Goal: Information Seeking & Learning: Learn about a topic

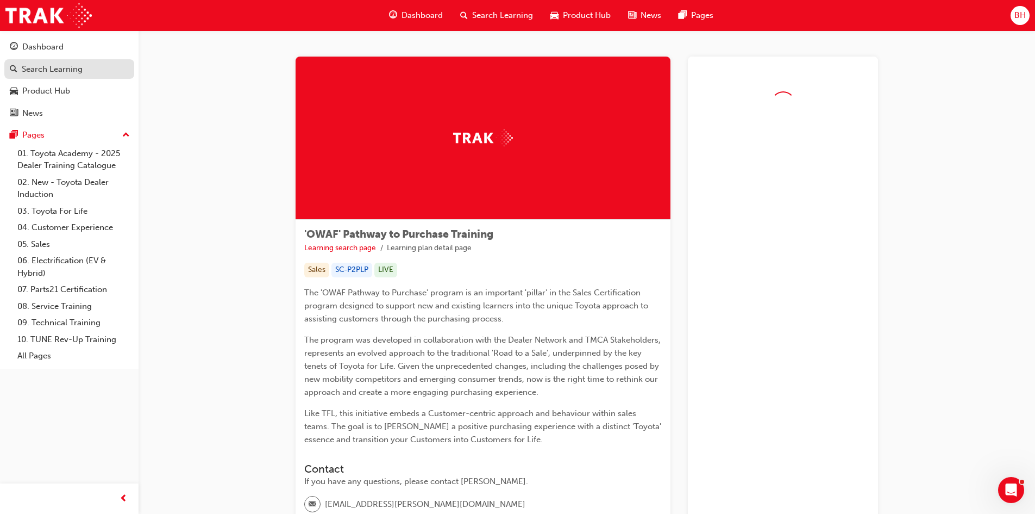
click at [55, 69] on div "Search Learning" at bounding box center [52, 69] width 61 height 12
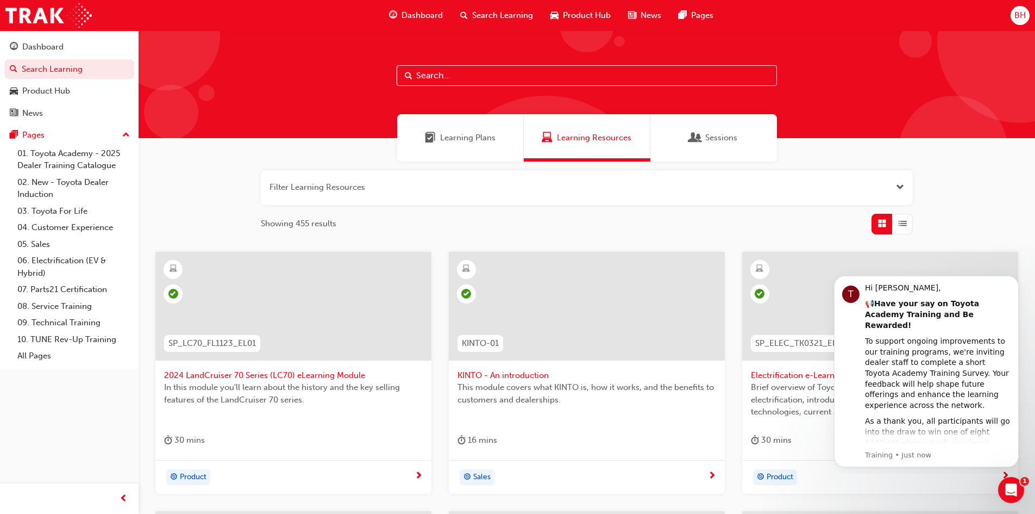
click at [457, 74] on input "text" at bounding box center [587, 75] width 380 height 21
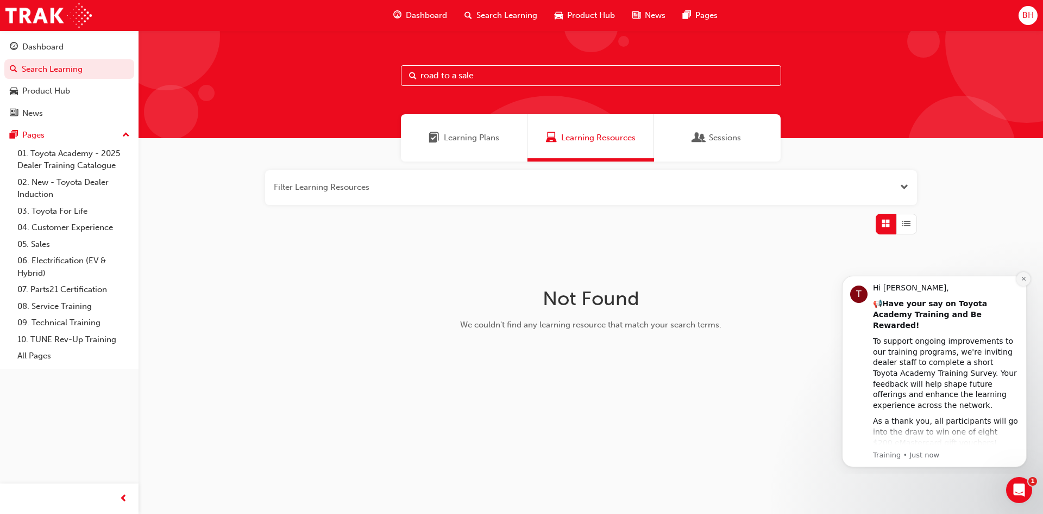
type input "road to a sale"
click at [1022, 279] on icon "Dismiss notification" at bounding box center [1024, 279] width 6 height 6
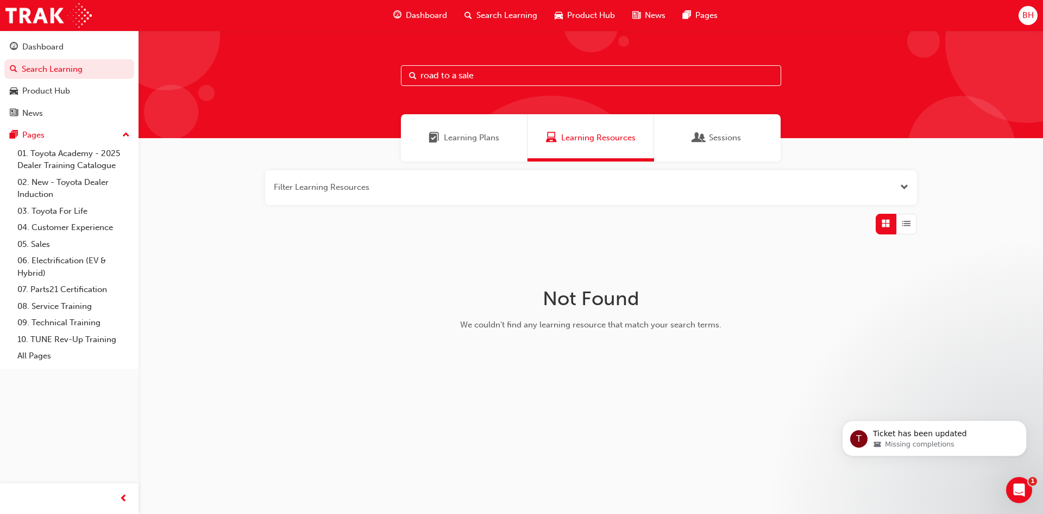
click at [709, 142] on span "Sessions" at bounding box center [725, 138] width 32 height 12
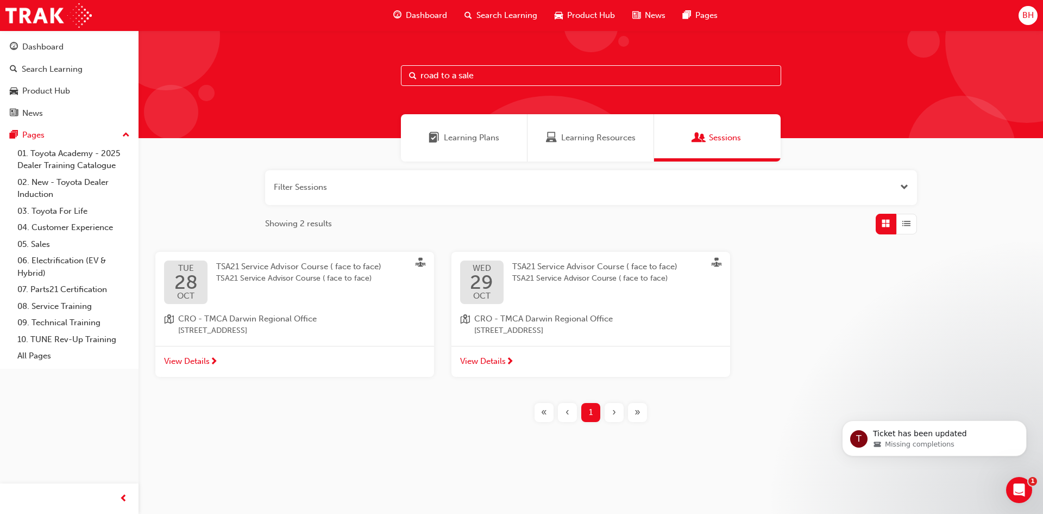
click at [465, 136] on span "Learning Plans" at bounding box center [471, 138] width 55 height 12
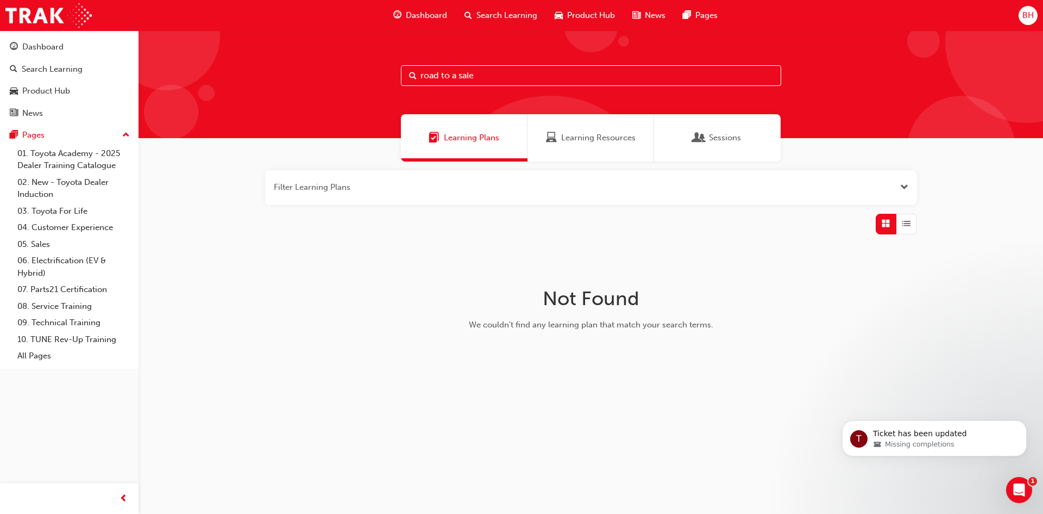
click at [586, 143] on span "Learning Resources" at bounding box center [598, 138] width 74 height 12
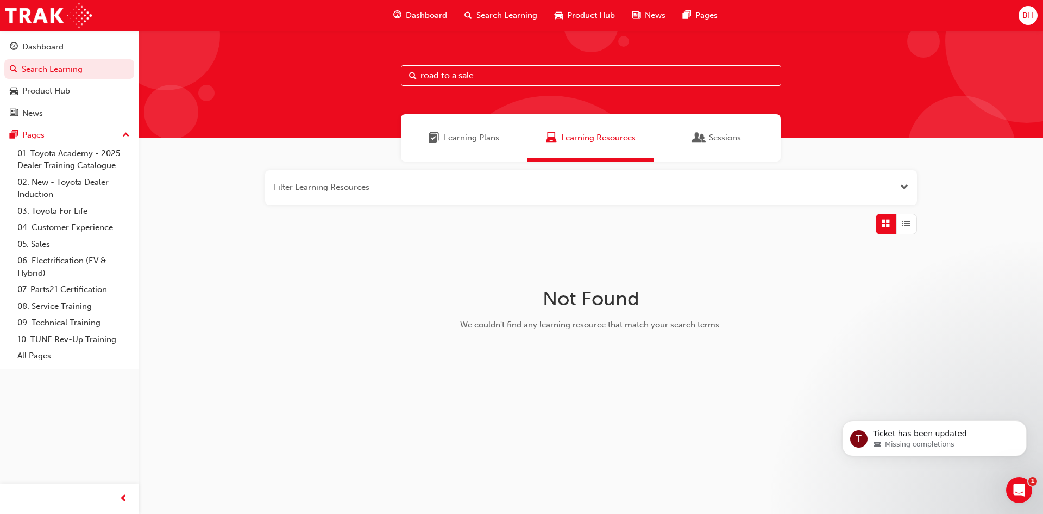
click at [699, 132] on span "Sessions" at bounding box center [699, 138] width 11 height 12
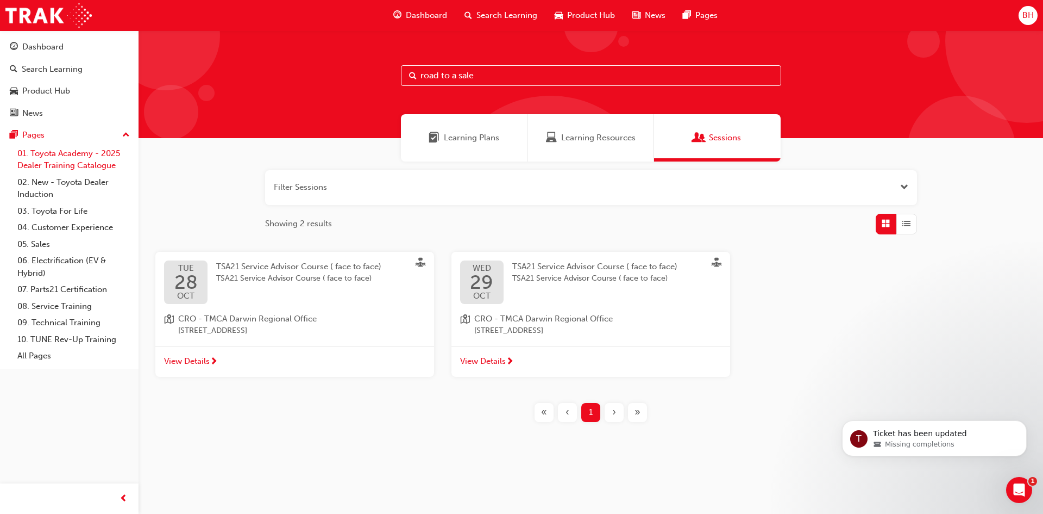
click at [63, 154] on link "01. Toyota Academy - 2025 Dealer Training Catalogue" at bounding box center [73, 159] width 121 height 29
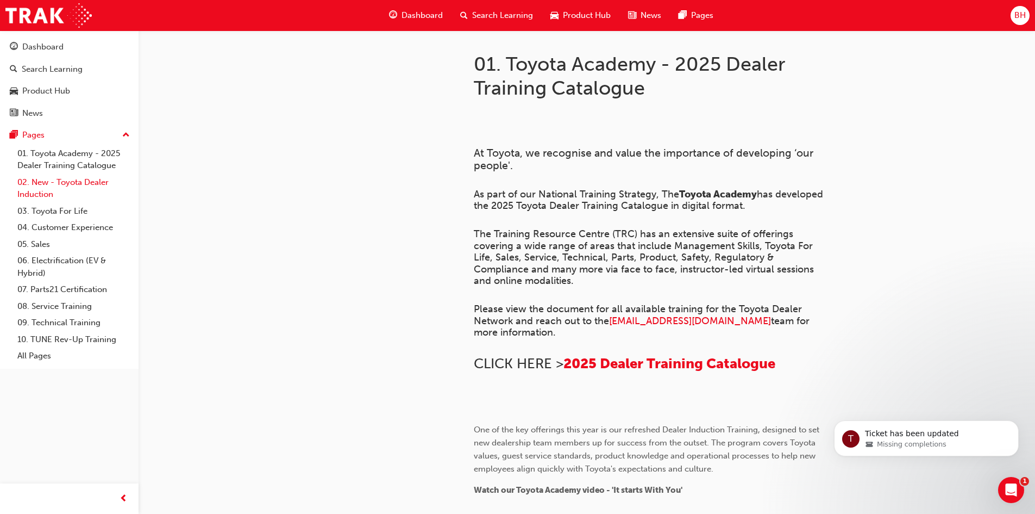
click at [86, 179] on link "02. New - Toyota Dealer Induction" at bounding box center [73, 188] width 121 height 29
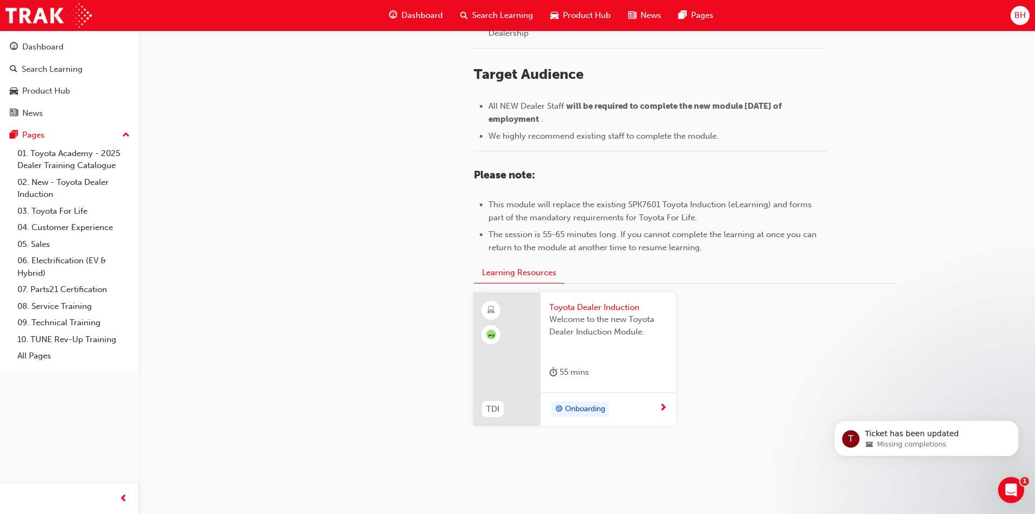
scroll to position [435, 0]
click at [72, 210] on link "03. Toyota For Life" at bounding box center [73, 211] width 121 height 17
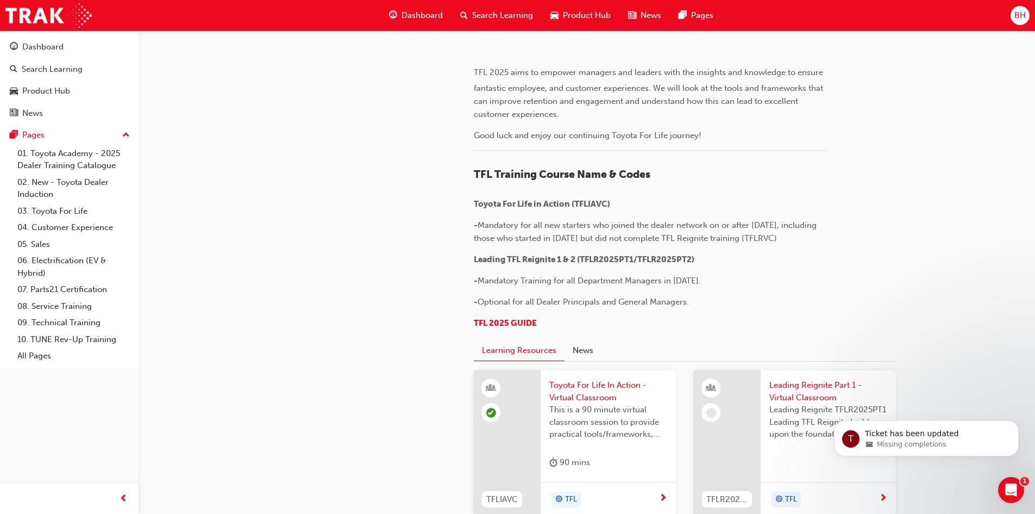
scroll to position [380, 0]
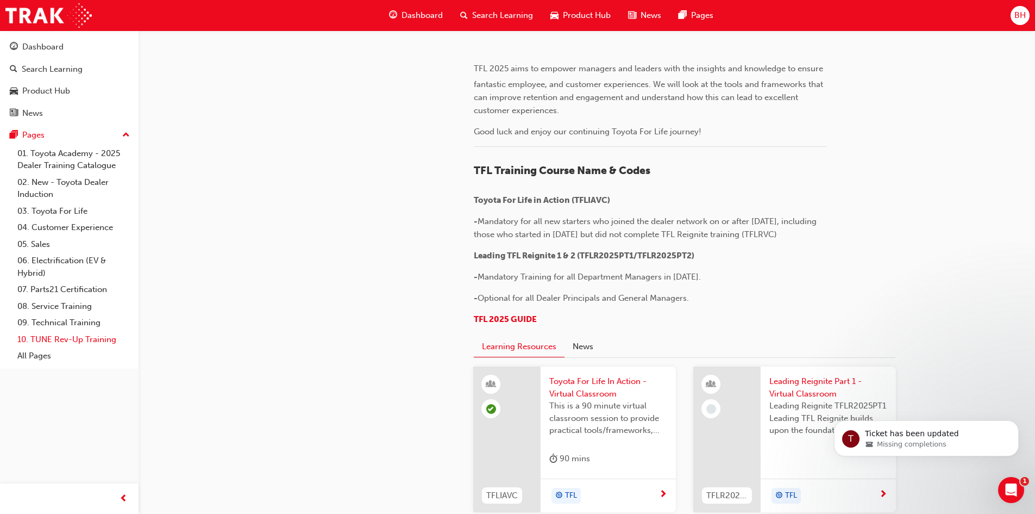
click at [53, 339] on link "10. TUNE Rev-Up Training" at bounding box center [73, 339] width 121 height 17
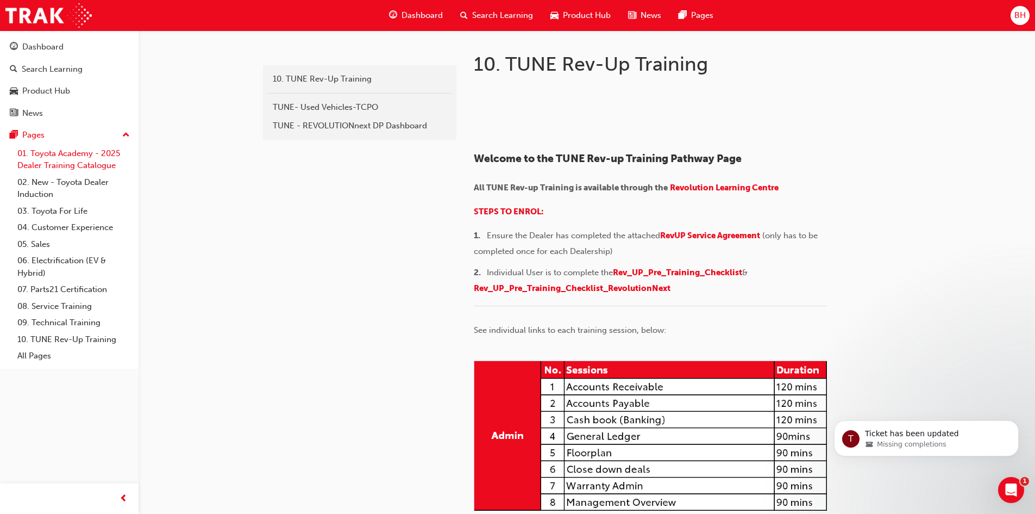
click at [44, 157] on link "01. Toyota Academy - 2025 Dealer Training Catalogue" at bounding box center [73, 159] width 121 height 29
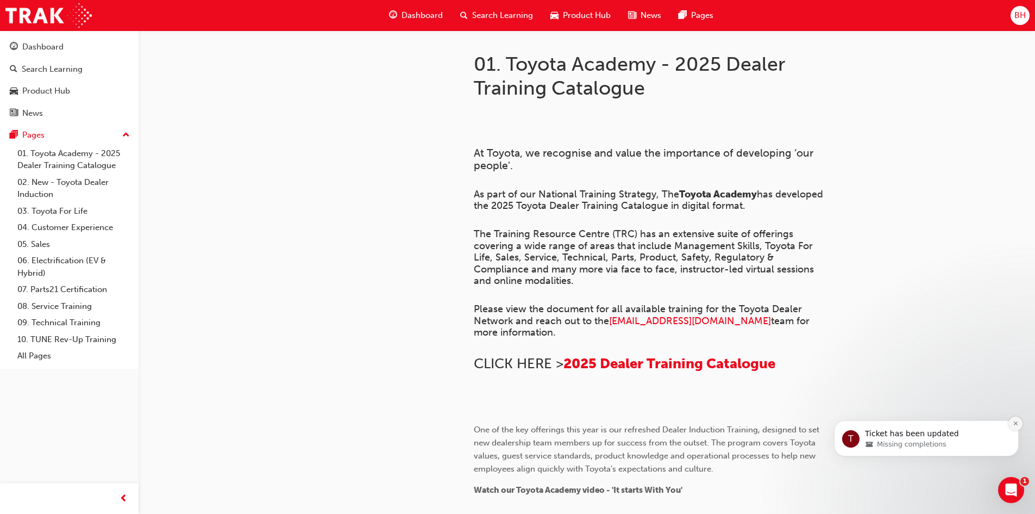
click at [1014, 422] on icon "Dismiss notification" at bounding box center [1016, 423] width 6 height 6
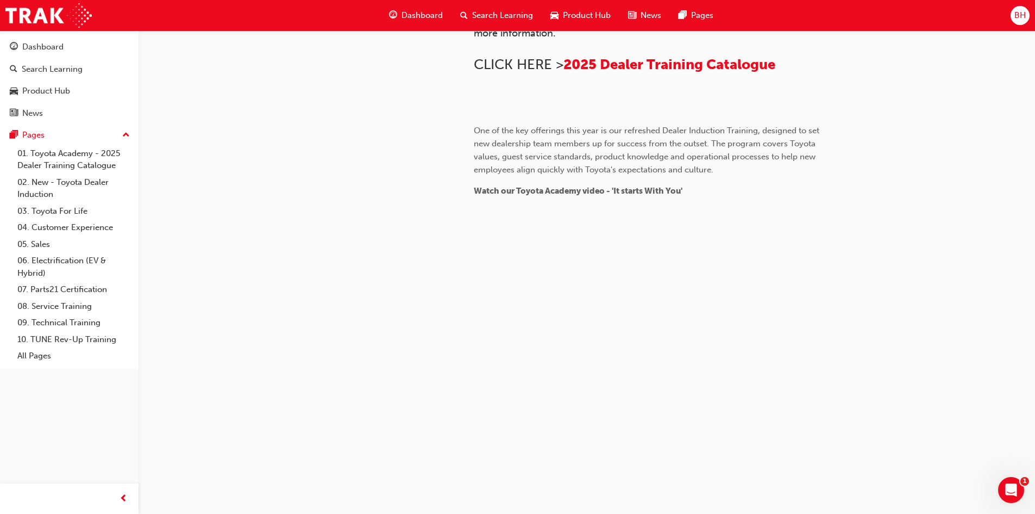
scroll to position [604, 0]
click at [58, 156] on link "01. Toyota Academy - 2025 Dealer Training Catalogue" at bounding box center [73, 159] width 121 height 29
click at [65, 182] on link "02. New - Toyota Dealer Induction" at bounding box center [73, 188] width 121 height 29
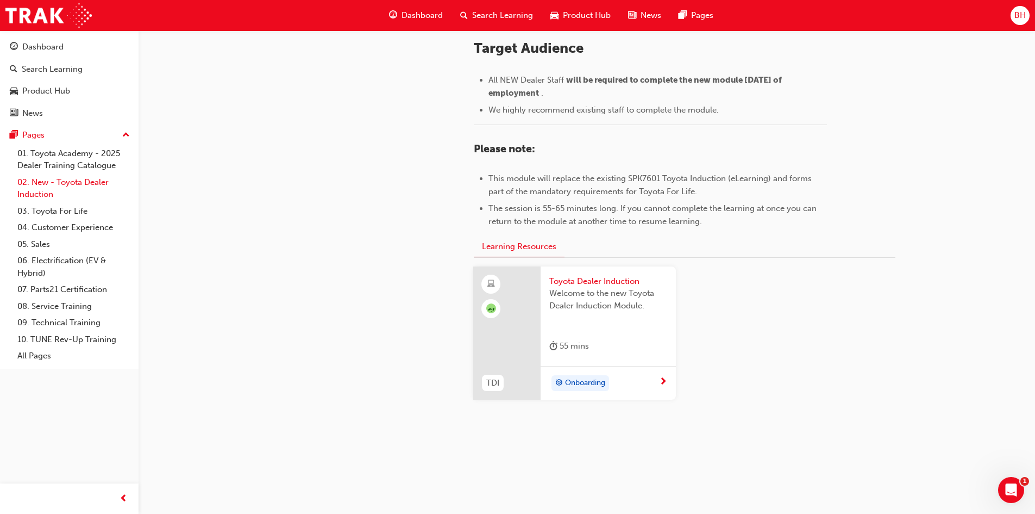
scroll to position [460, 0]
click at [580, 278] on span "Toyota Dealer Induction" at bounding box center [608, 281] width 118 height 12
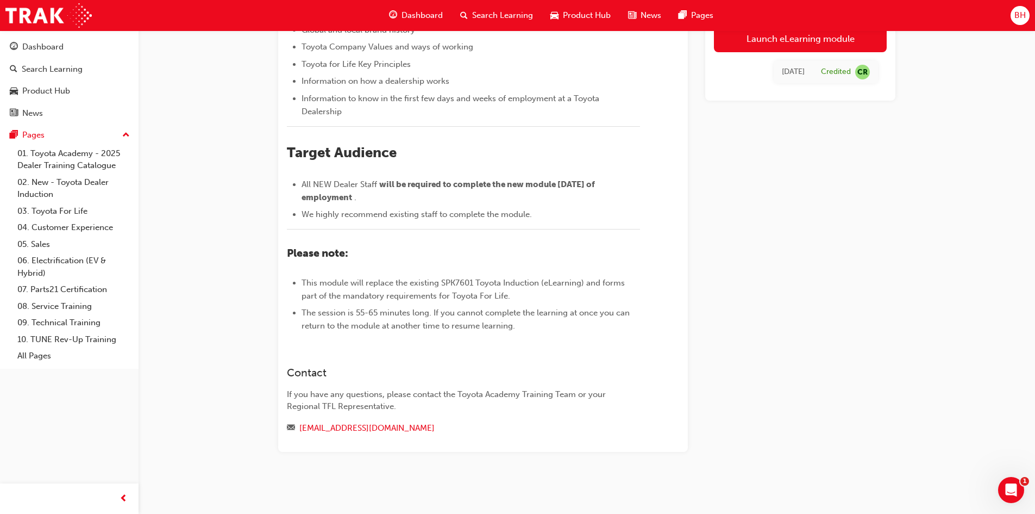
scroll to position [357, 0]
click at [64, 218] on link "03. Toyota For Life" at bounding box center [73, 211] width 121 height 17
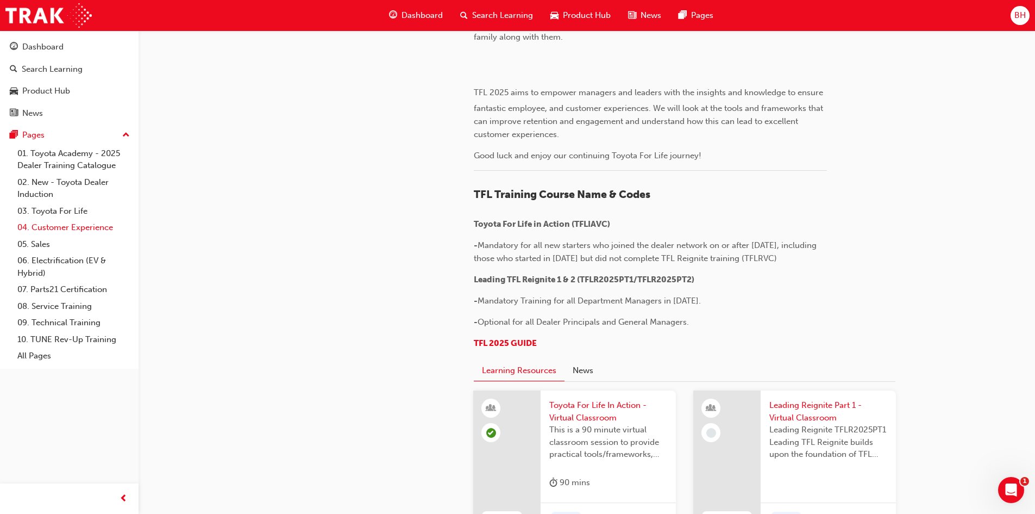
click at [64, 227] on link "04. Customer Experience" at bounding box center [73, 227] width 121 height 17
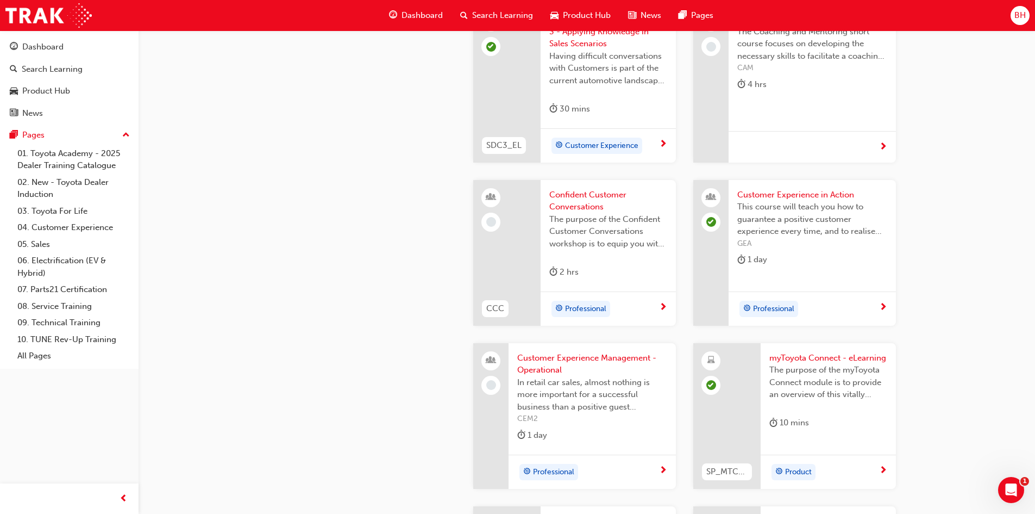
scroll to position [1304, 0]
click at [777, 194] on span "Customer Experience in Action" at bounding box center [812, 194] width 150 height 12
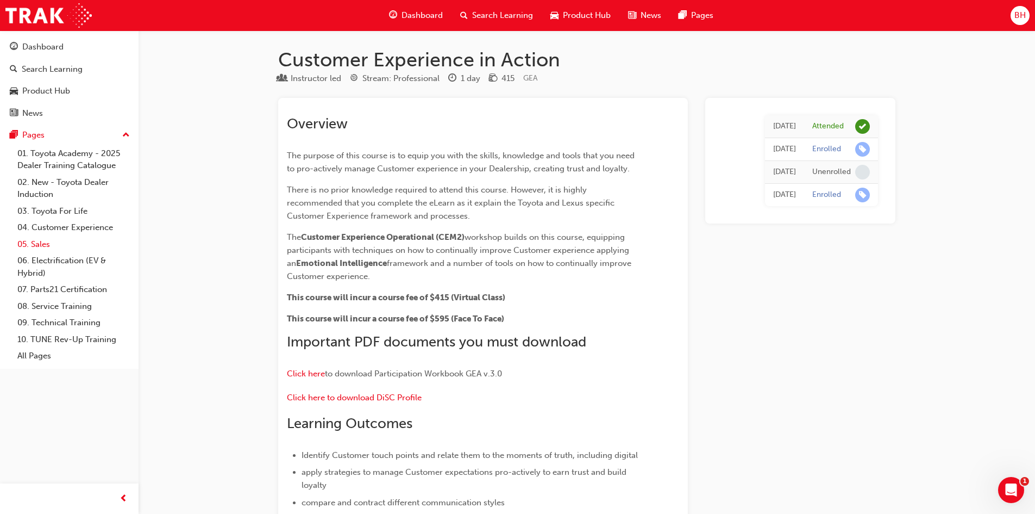
click at [42, 246] on link "05. Sales" at bounding box center [73, 244] width 121 height 17
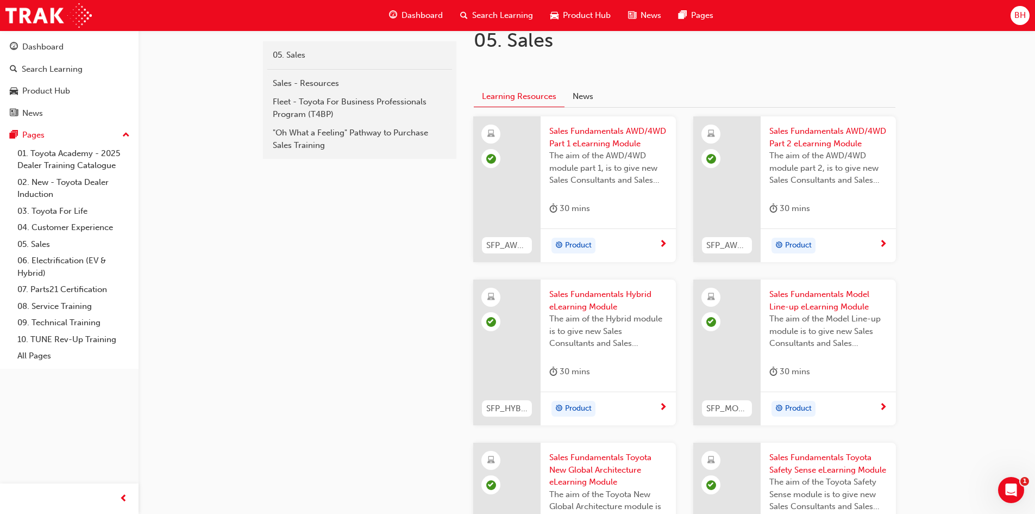
scroll to position [225, 0]
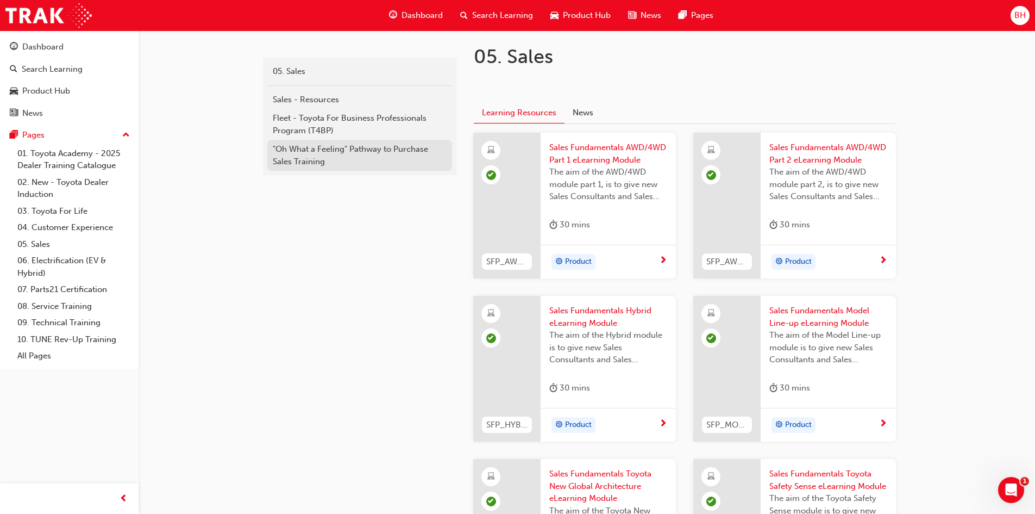
click at [335, 157] on div ""Oh What a Feeling" Pathway to Purchase Sales Training" at bounding box center [360, 155] width 174 height 24
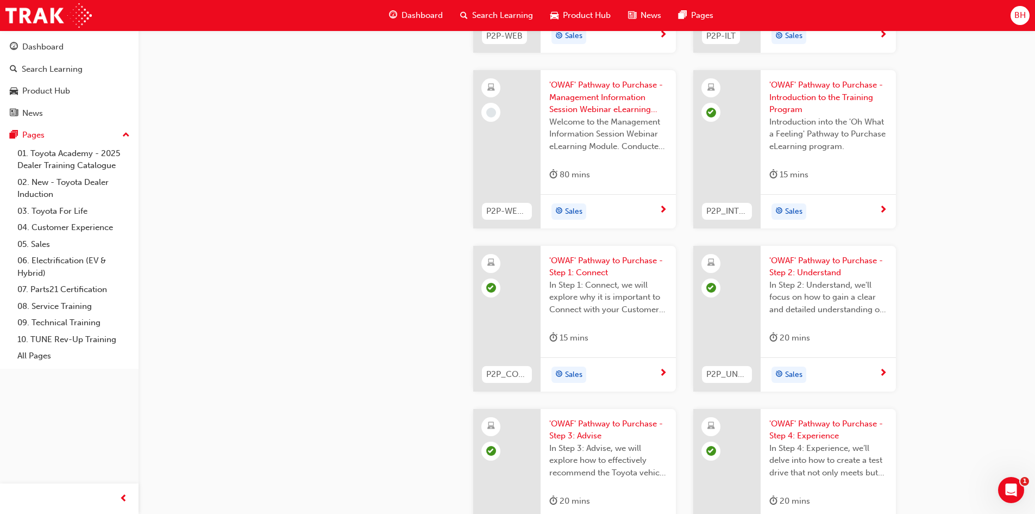
scroll to position [1413, 0]
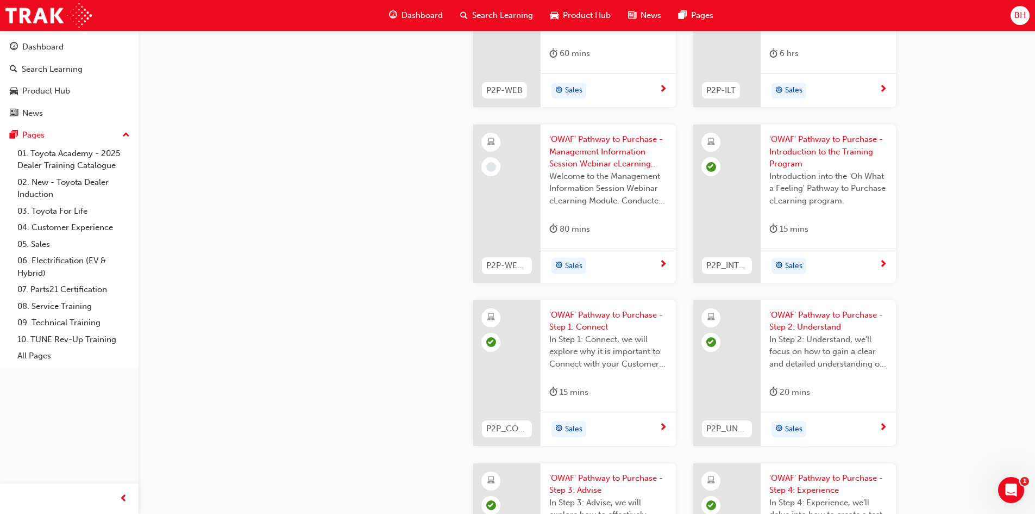
click at [809, 148] on span "'OWAF' Pathway to Purchase - Introduction to the Training Program" at bounding box center [829, 151] width 118 height 37
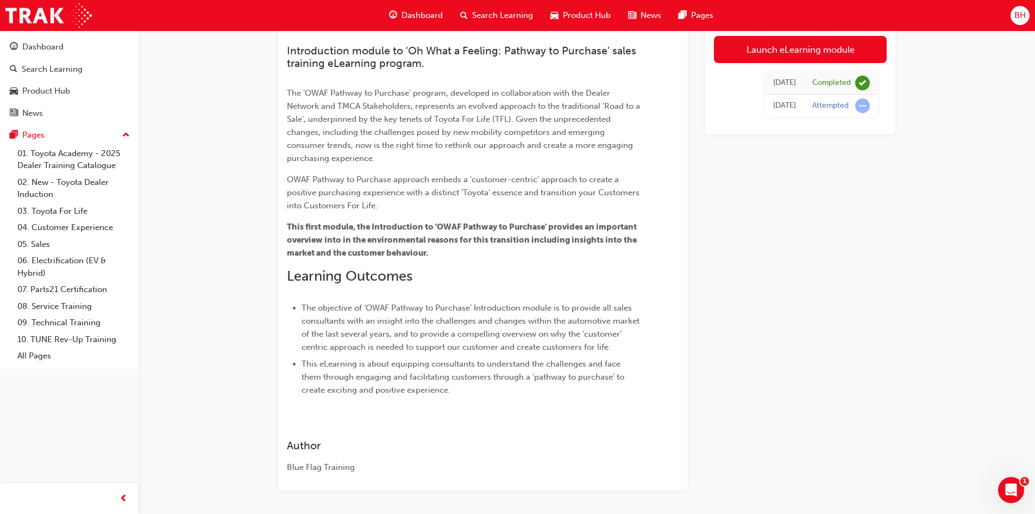
scroll to position [68, 0]
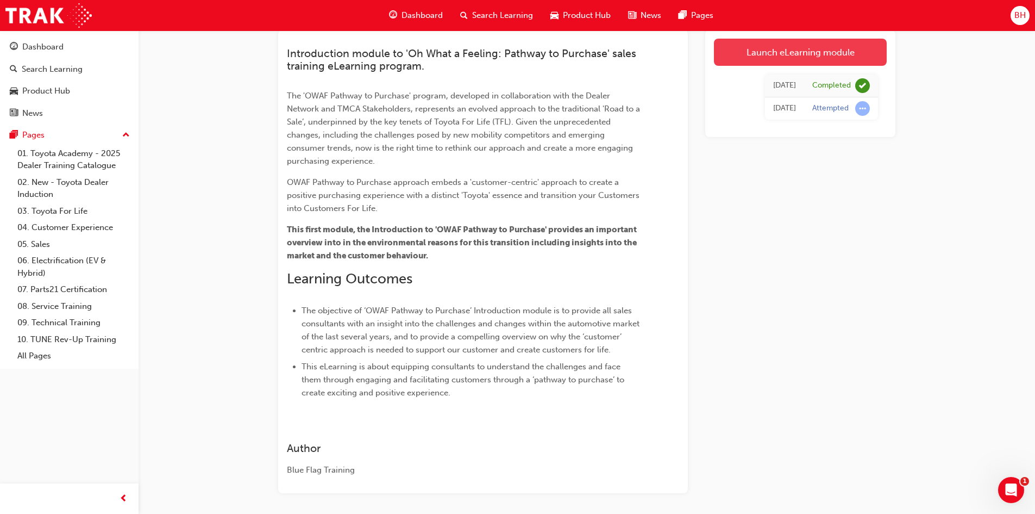
click at [783, 64] on link "Launch eLearning module" at bounding box center [800, 52] width 173 height 27
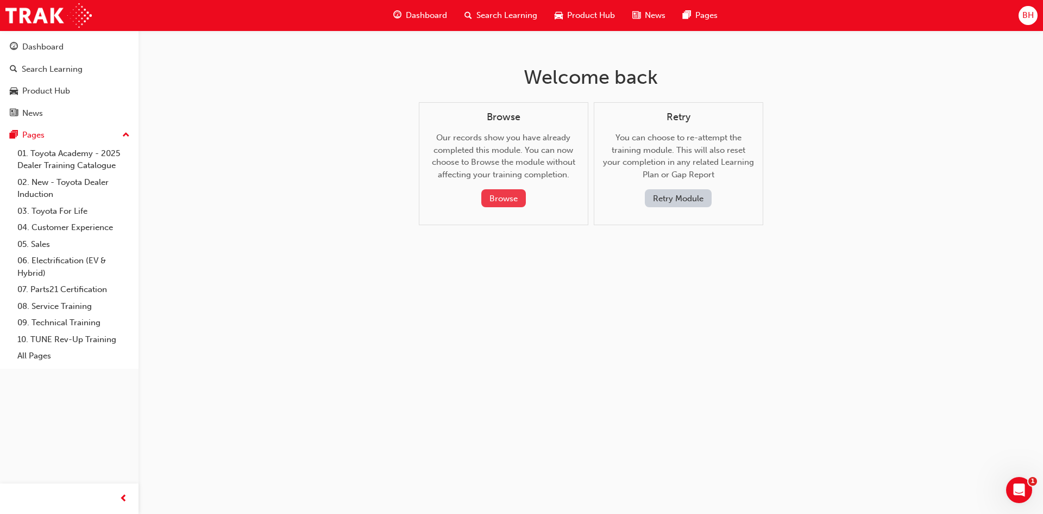
click at [500, 200] on button "Browse" at bounding box center [504, 198] width 45 height 18
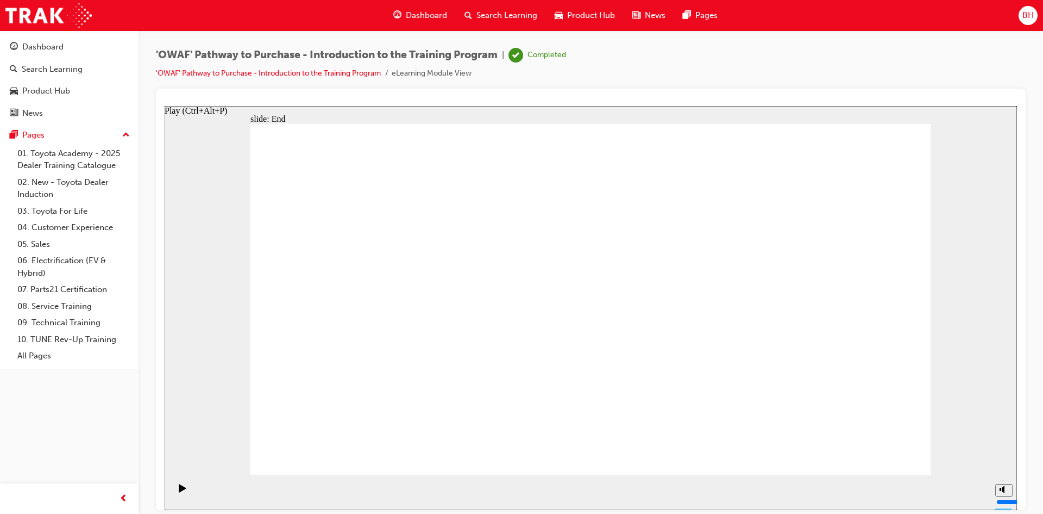
click at [179, 491] on icon "Play (Ctrl+Alt+P)" at bounding box center [182, 487] width 7 height 8
click at [357, 72] on link "'OWAF' Pathway to Purchase - Introduction to the Training Program" at bounding box center [268, 72] width 225 height 9
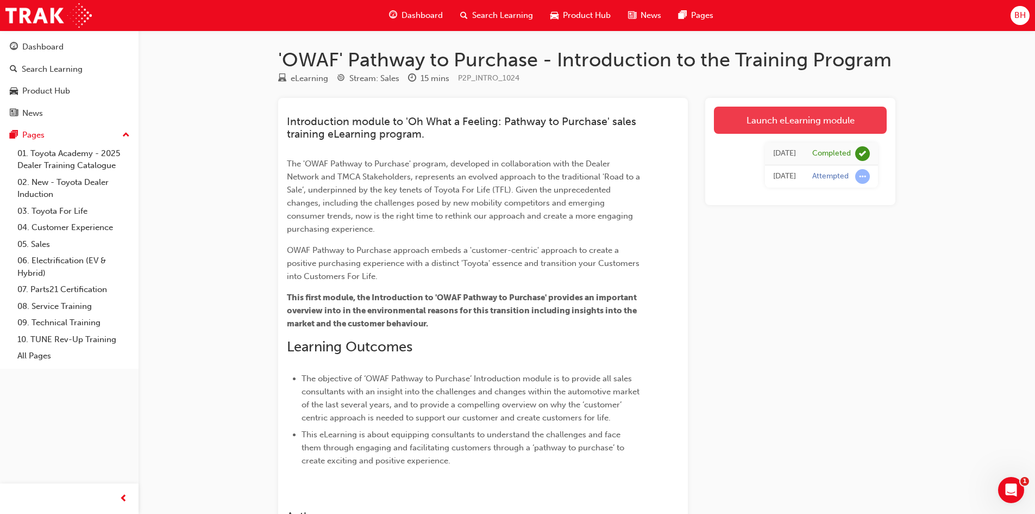
click at [817, 122] on link "Launch eLearning module" at bounding box center [800, 120] width 173 height 27
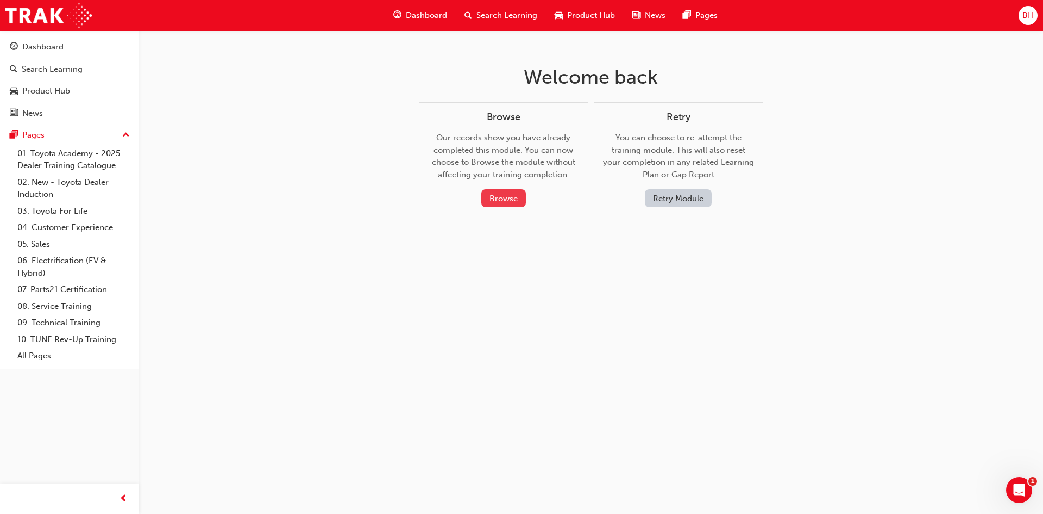
click at [503, 197] on button "Browse" at bounding box center [504, 198] width 45 height 18
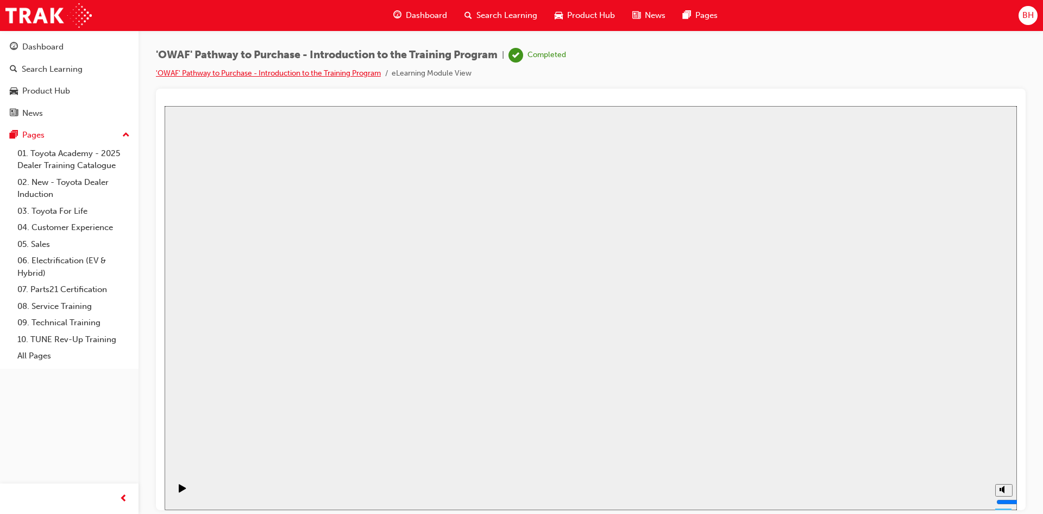
click at [290, 75] on link "'OWAF' Pathway to Purchase - Introduction to the Training Program" at bounding box center [268, 72] width 225 height 9
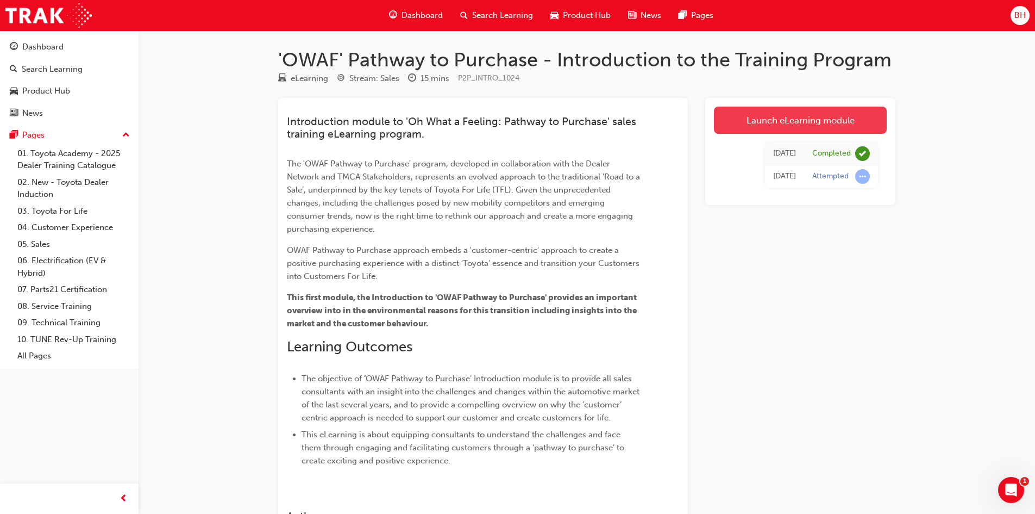
click at [785, 117] on link "Launch eLearning module" at bounding box center [800, 120] width 173 height 27
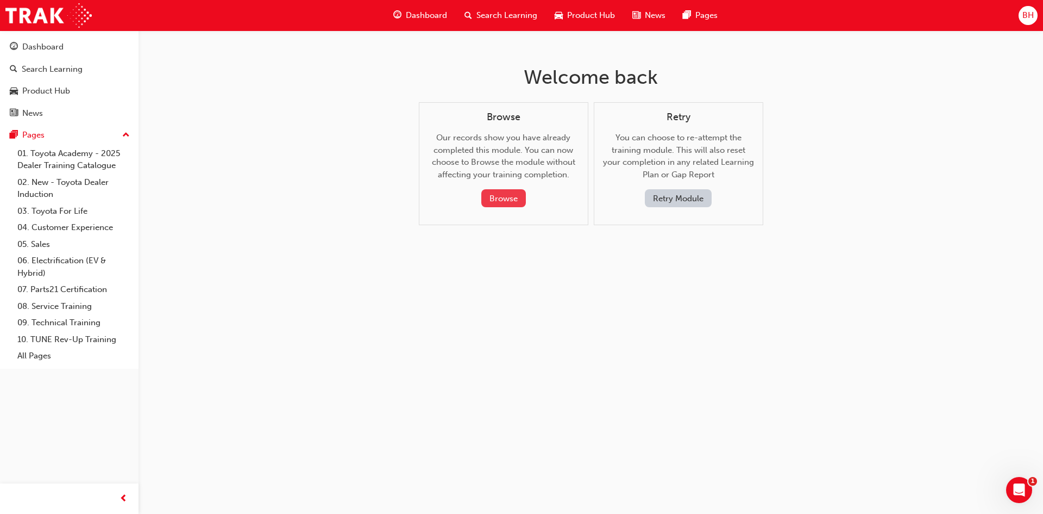
click at [492, 203] on button "Browse" at bounding box center [504, 198] width 45 height 18
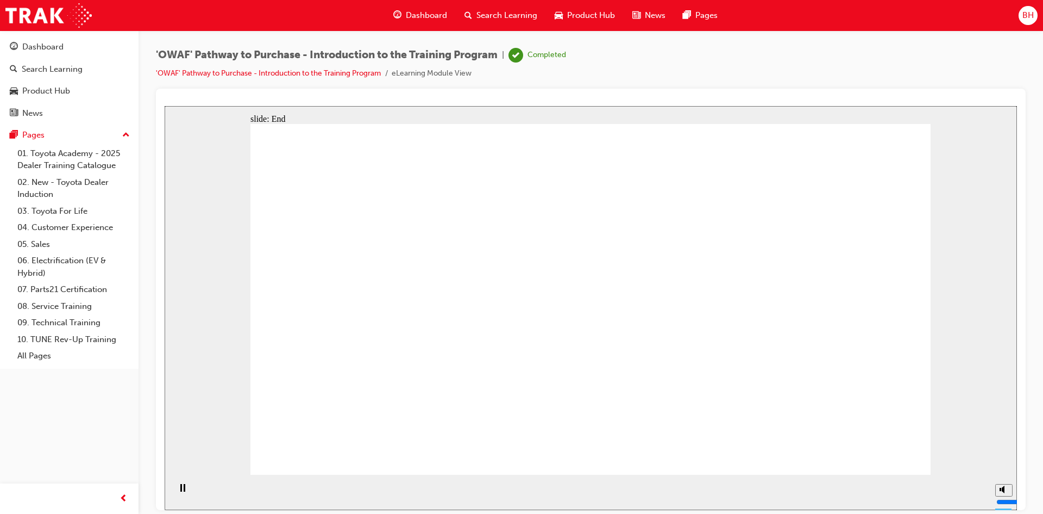
drag, startPoint x: 588, startPoint y: 427, endPoint x: 588, endPoint y: 435, distance: 8.2
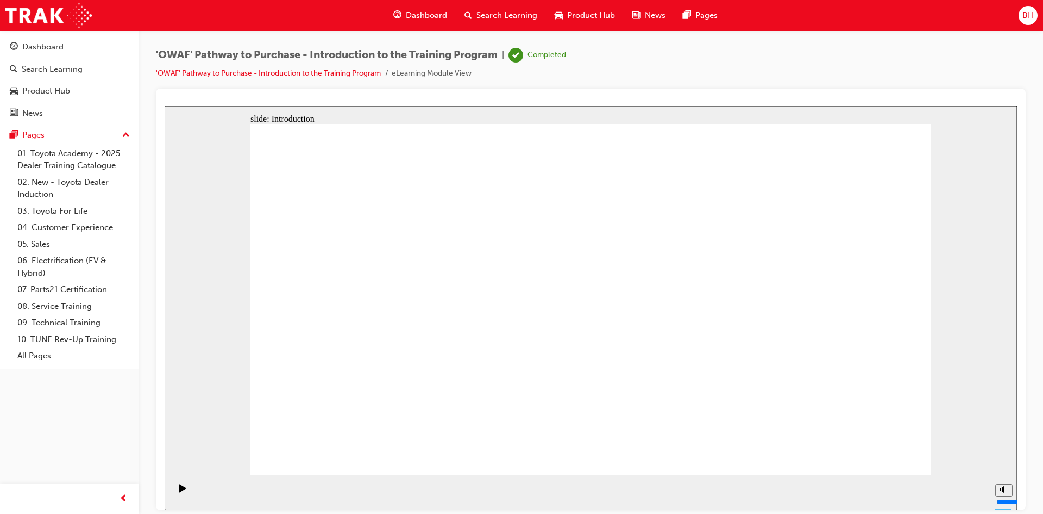
drag, startPoint x: 556, startPoint y: 403, endPoint x: 521, endPoint y: 355, distance: 59.5
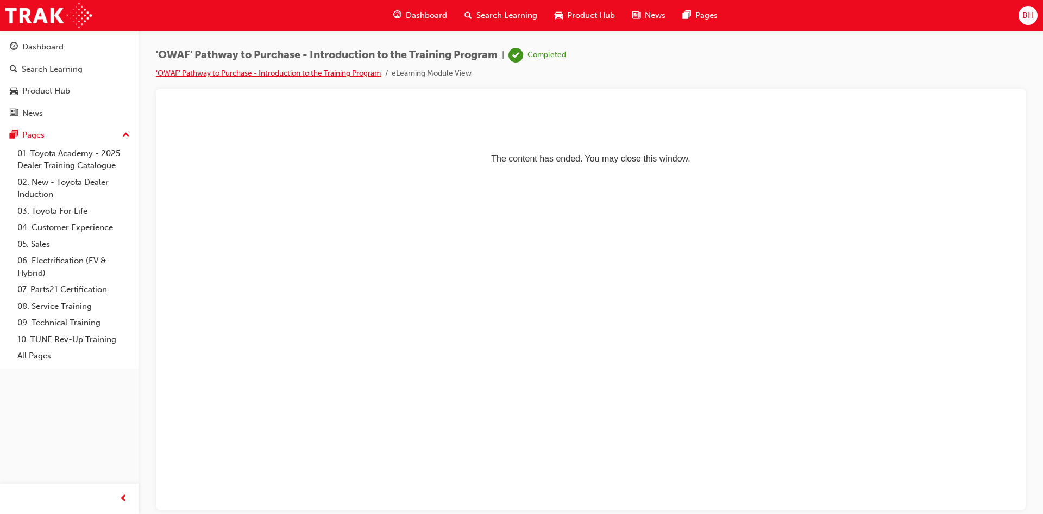
click at [327, 71] on link "'OWAF' Pathway to Purchase - Introduction to the Training Program" at bounding box center [268, 72] width 225 height 9
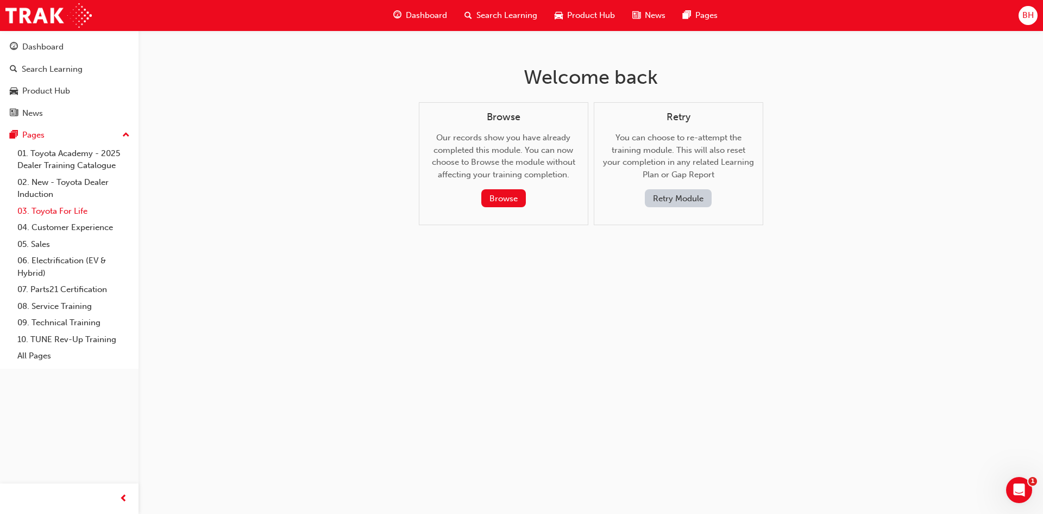
click at [61, 211] on link "03. Toyota For Life" at bounding box center [73, 211] width 121 height 17
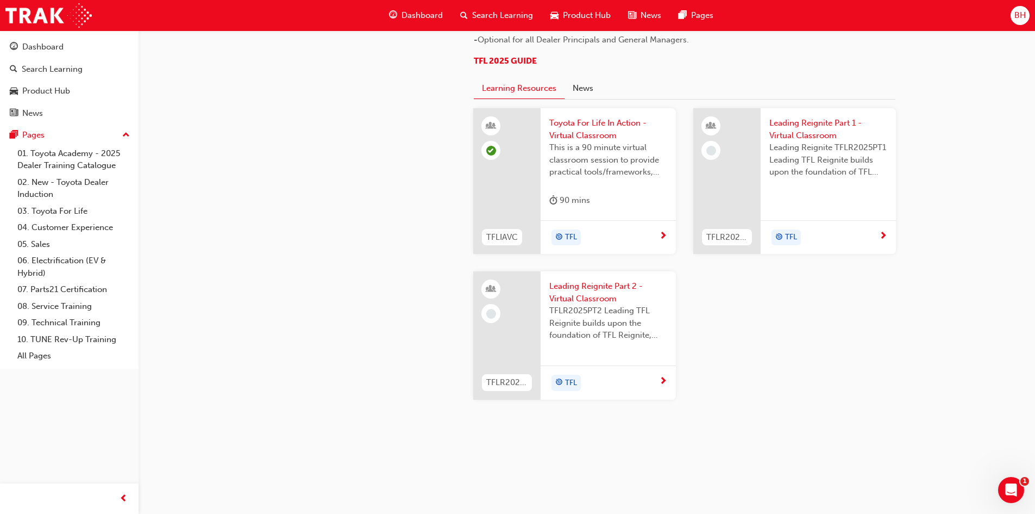
scroll to position [1137, 0]
click at [61, 225] on link "04. Customer Experience" at bounding box center [73, 227] width 121 height 17
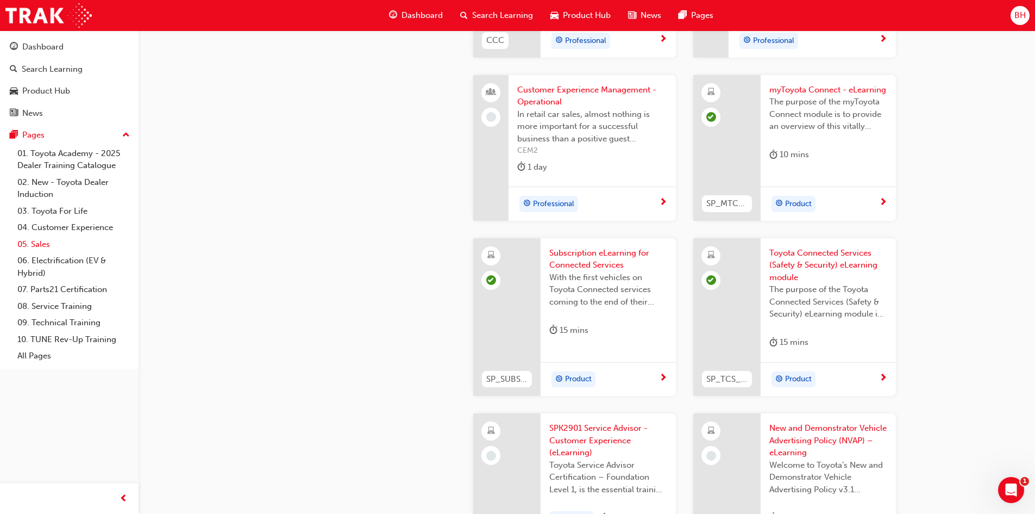
click at [42, 243] on link "05. Sales" at bounding box center [73, 244] width 121 height 17
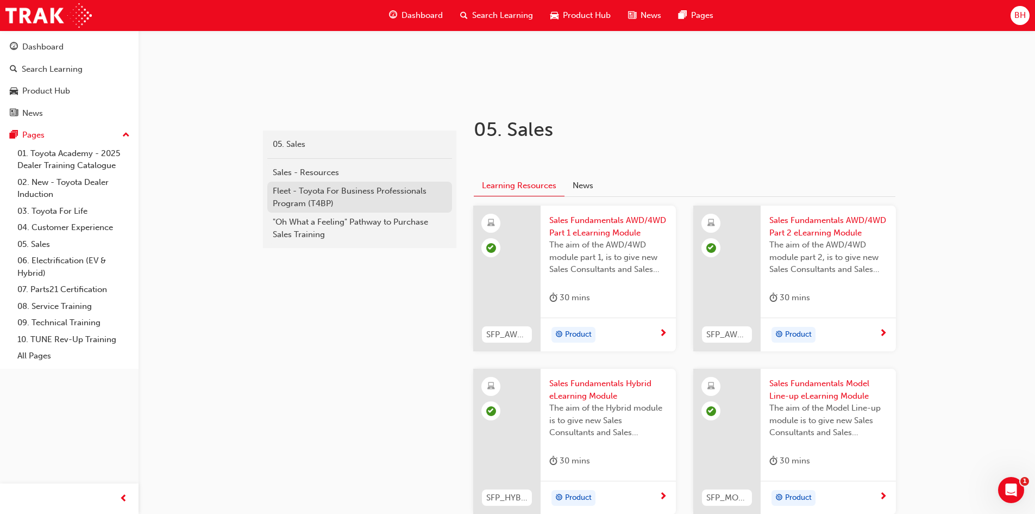
scroll to position [163, 0]
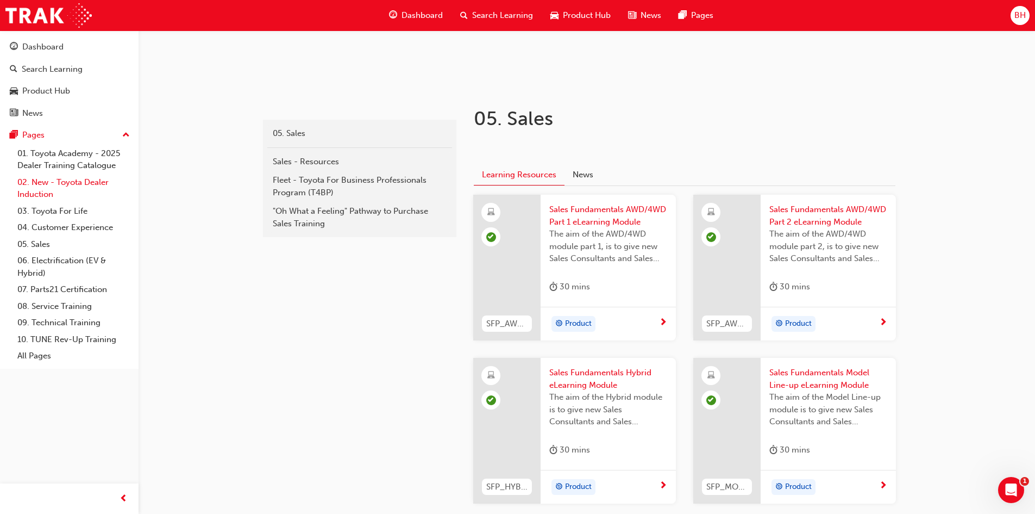
click at [82, 182] on link "02. New - Toyota Dealer Induction" at bounding box center [73, 188] width 121 height 29
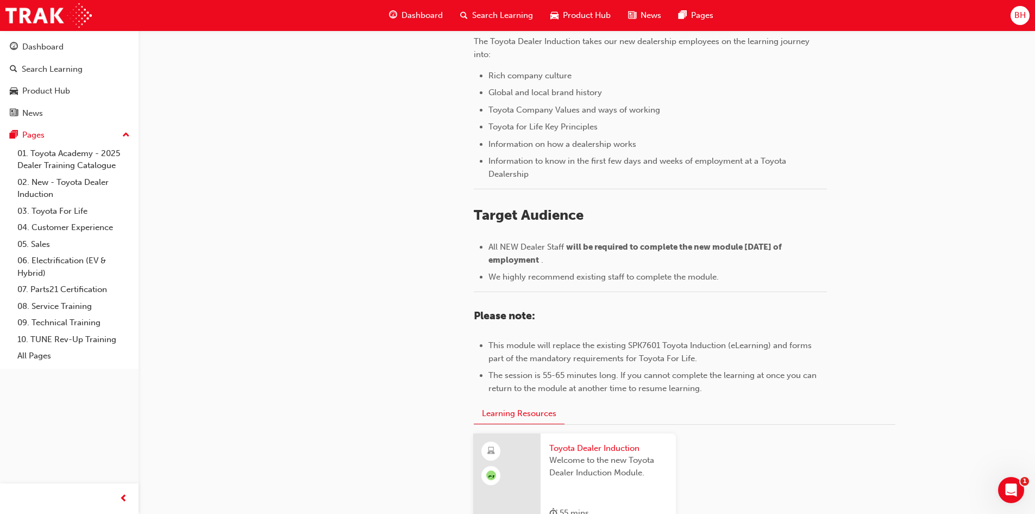
scroll to position [460, 0]
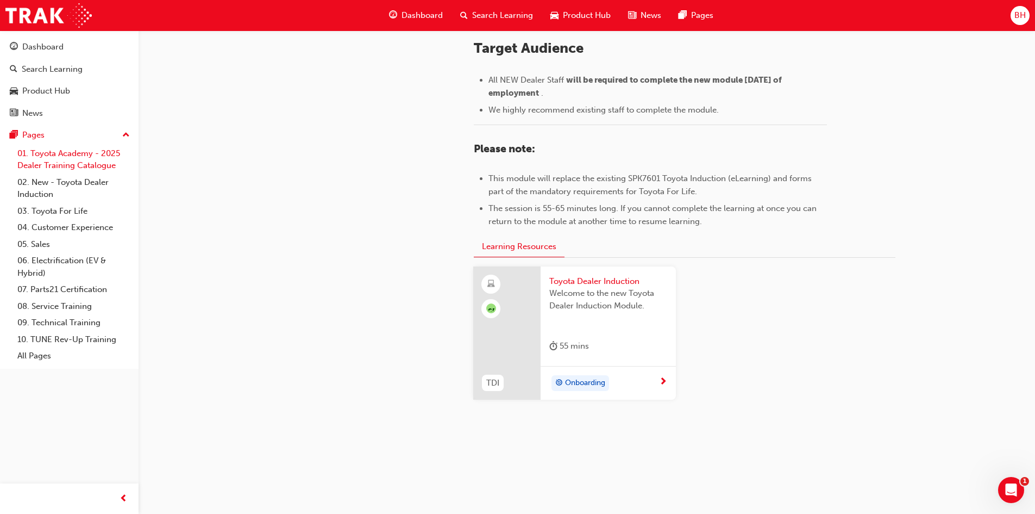
drag, startPoint x: 57, startPoint y: 166, endPoint x: 57, endPoint y: 172, distance: 6.5
click at [57, 166] on link "01. Toyota Academy - 2025 Dealer Training Catalogue" at bounding box center [73, 159] width 121 height 29
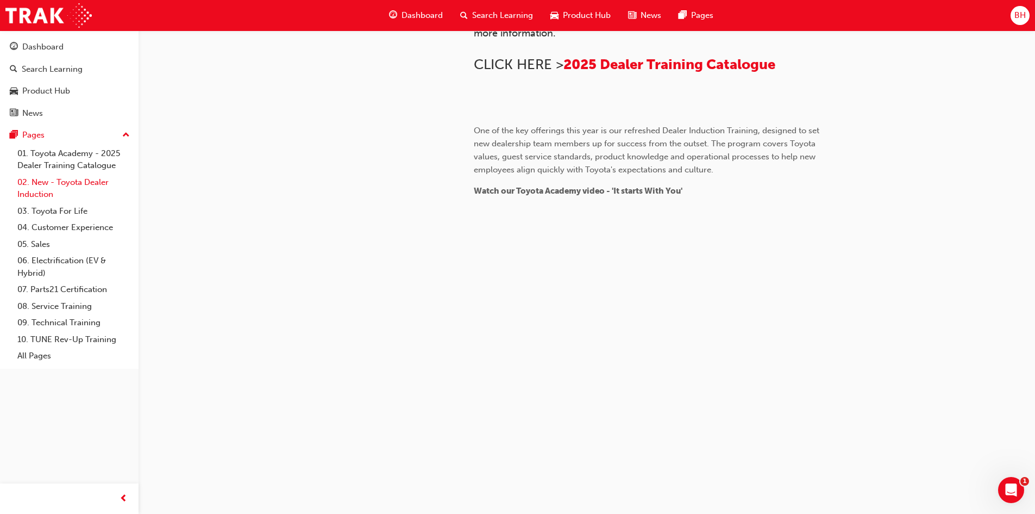
scroll to position [278, 0]
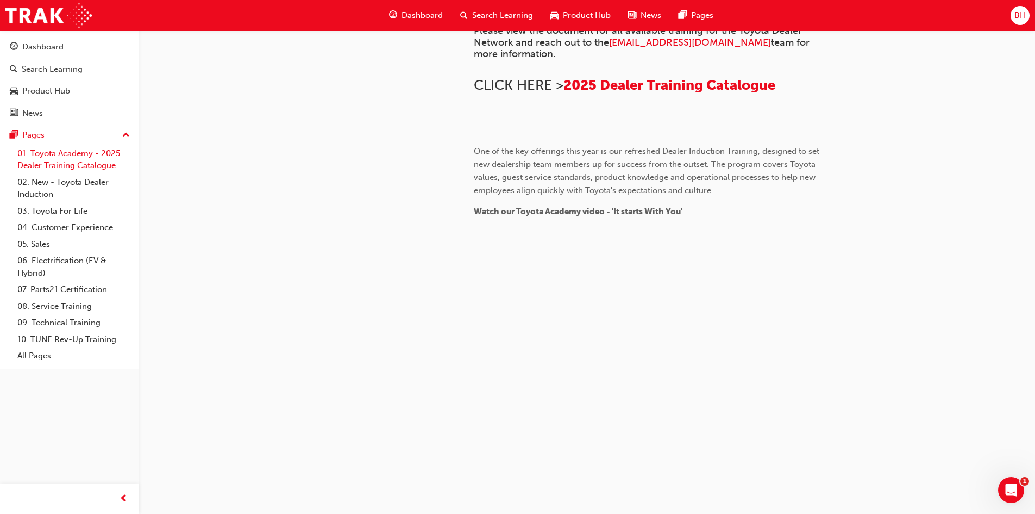
click at [67, 159] on link "01. Toyota Academy - 2025 Dealer Training Catalogue" at bounding box center [73, 159] width 121 height 29
click at [58, 187] on link "02. New - Toyota Dealer Induction" at bounding box center [73, 188] width 121 height 29
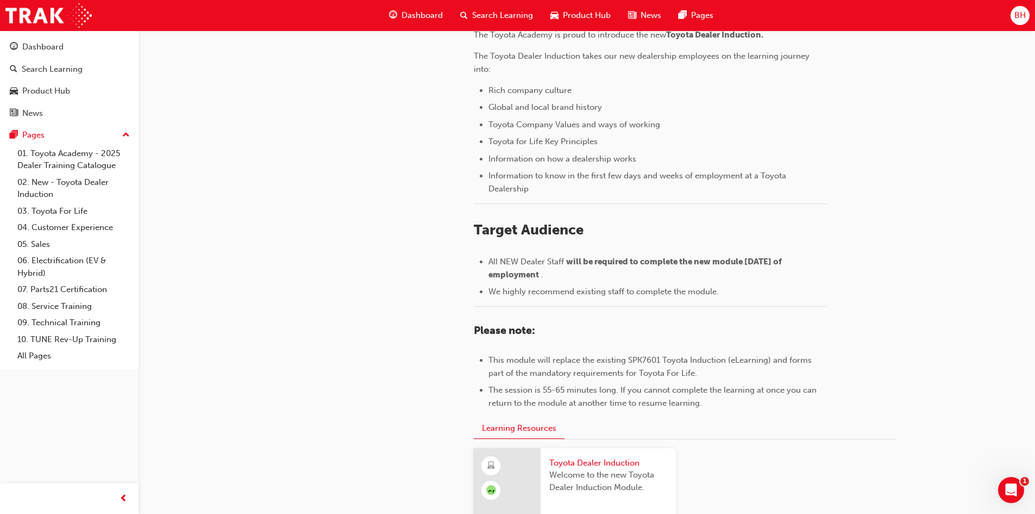
scroll to position [460, 0]
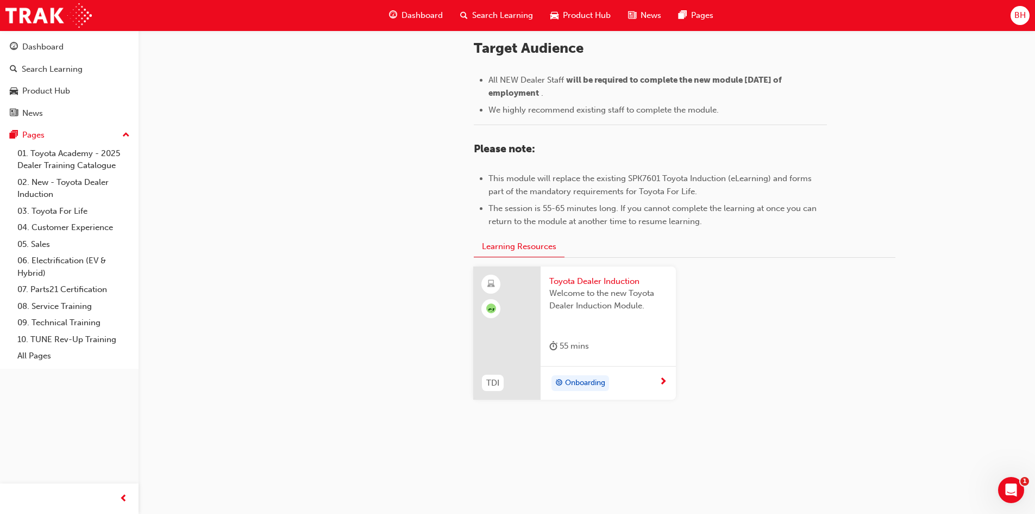
click at [661, 377] on span "next-icon" at bounding box center [663, 382] width 8 height 10
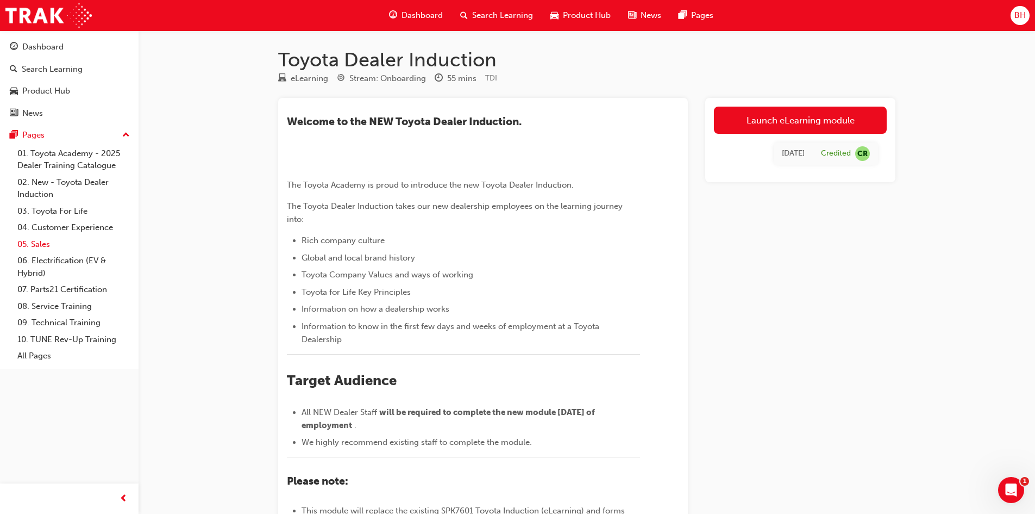
click at [45, 241] on link "05. Sales" at bounding box center [73, 244] width 121 height 17
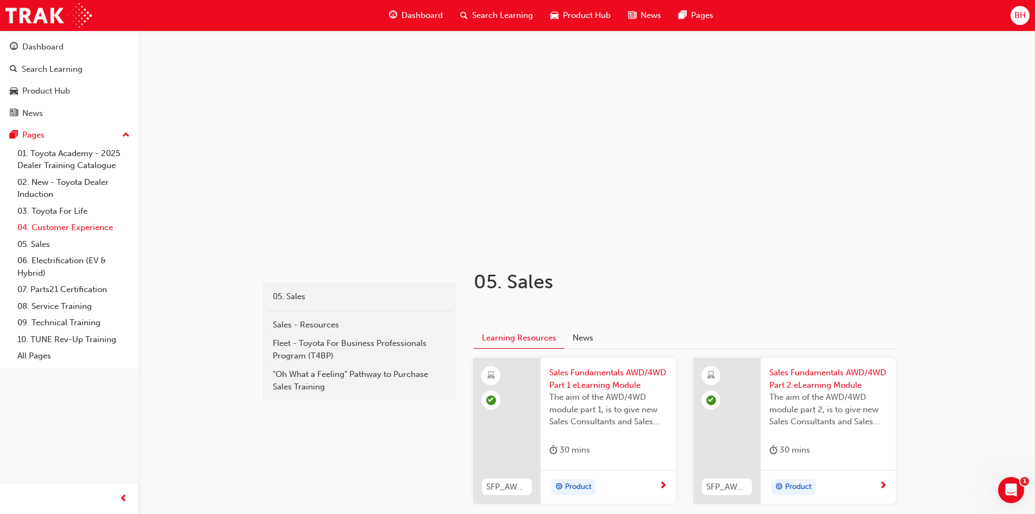
click at [43, 229] on link "04. Customer Experience" at bounding box center [73, 227] width 121 height 17
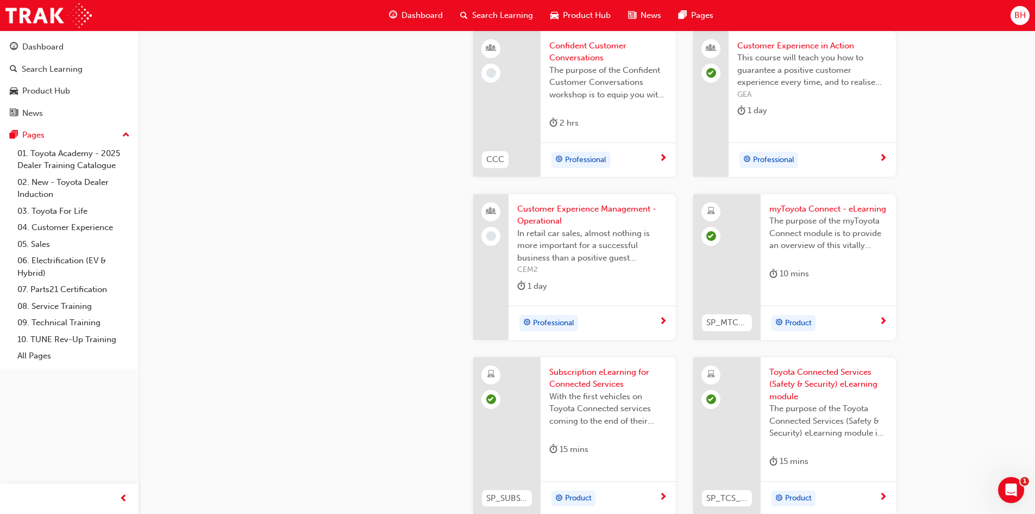
scroll to position [1467, 0]
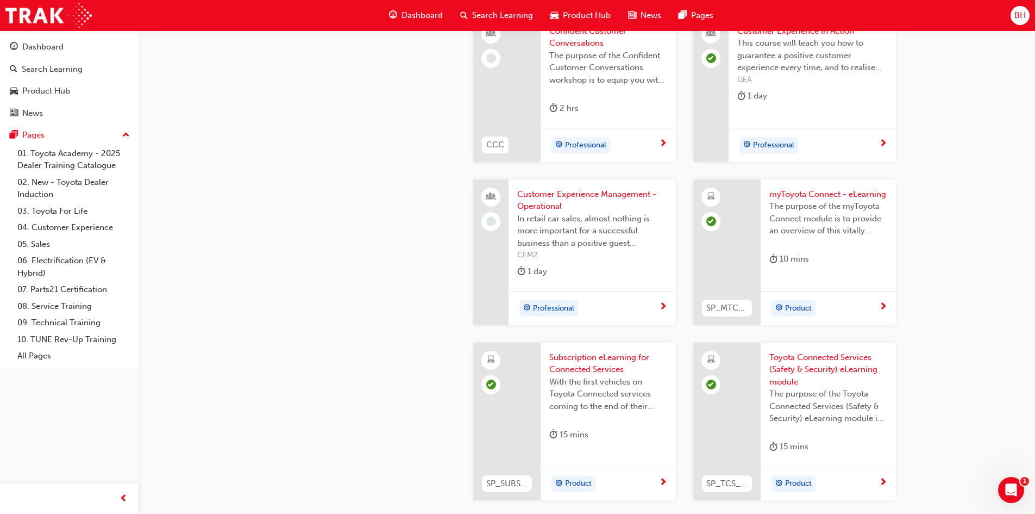
click at [573, 359] on span "Subscription eLearning for Connected Services" at bounding box center [608, 363] width 118 height 24
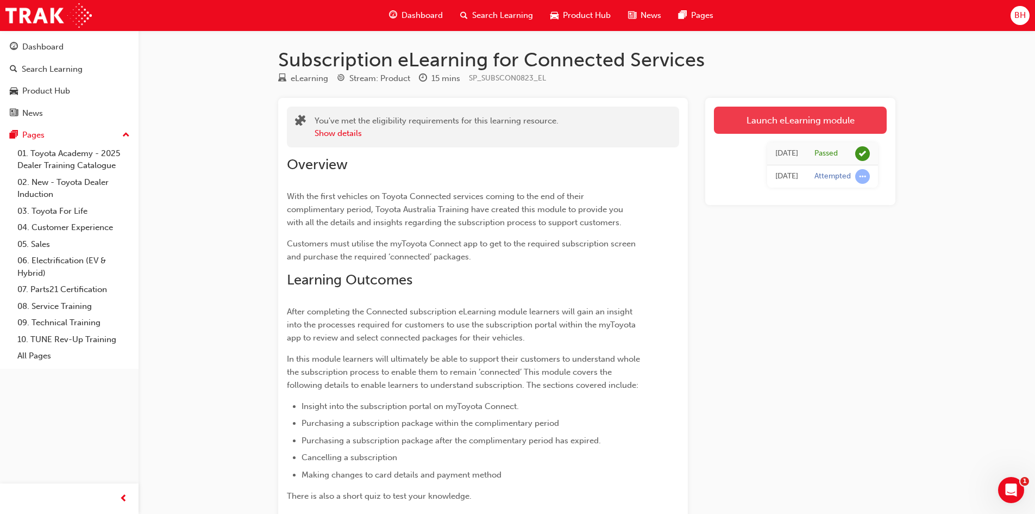
click at [772, 123] on link "Launch eLearning module" at bounding box center [800, 120] width 173 height 27
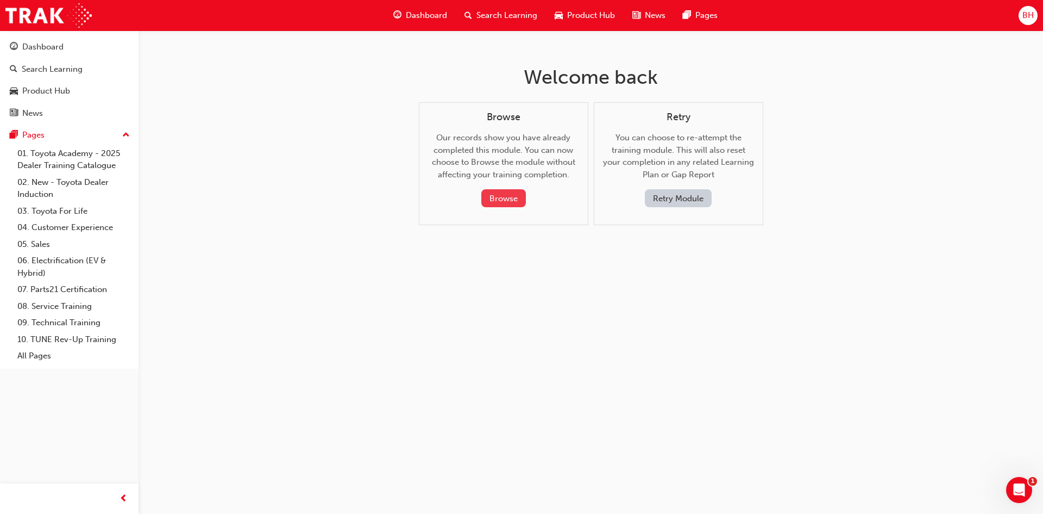
click at [517, 200] on button "Browse" at bounding box center [504, 198] width 45 height 18
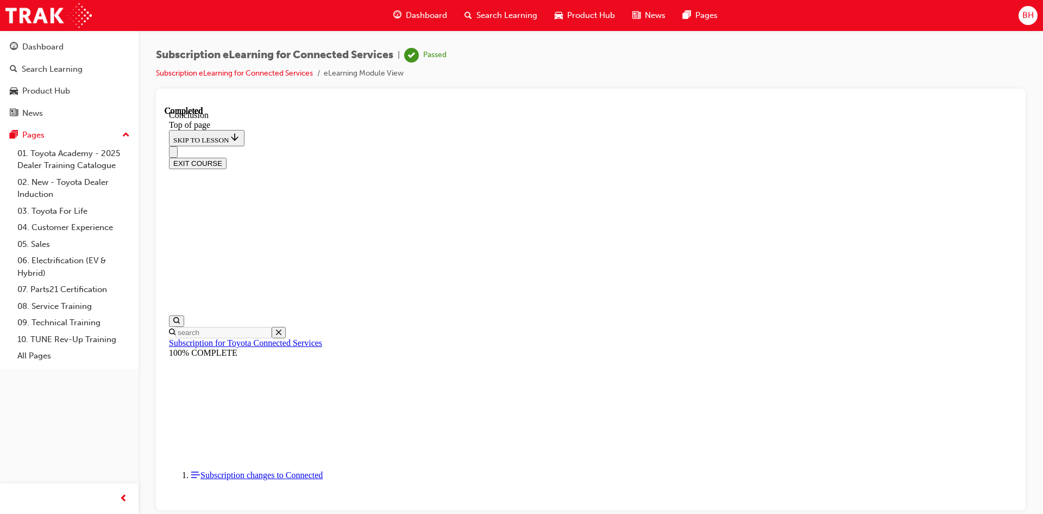
scroll to position [333, 0]
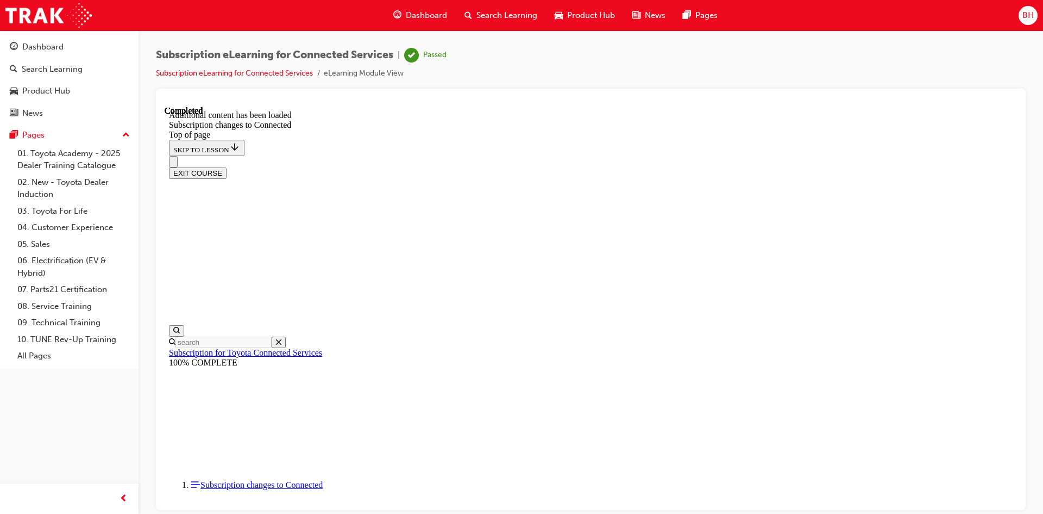
scroll to position [62, 0]
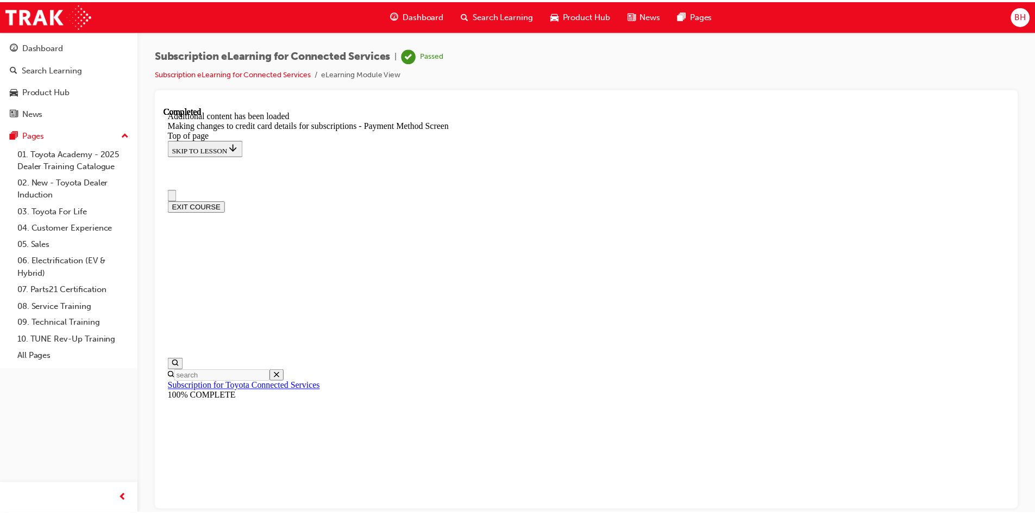
scroll to position [0, 0]
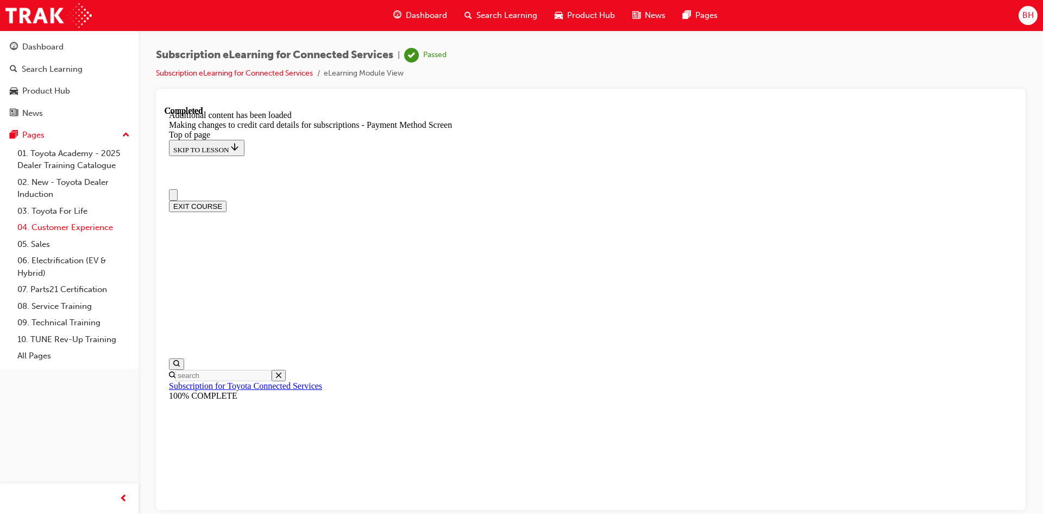
click at [64, 229] on link "04. Customer Experience" at bounding box center [73, 227] width 121 height 17
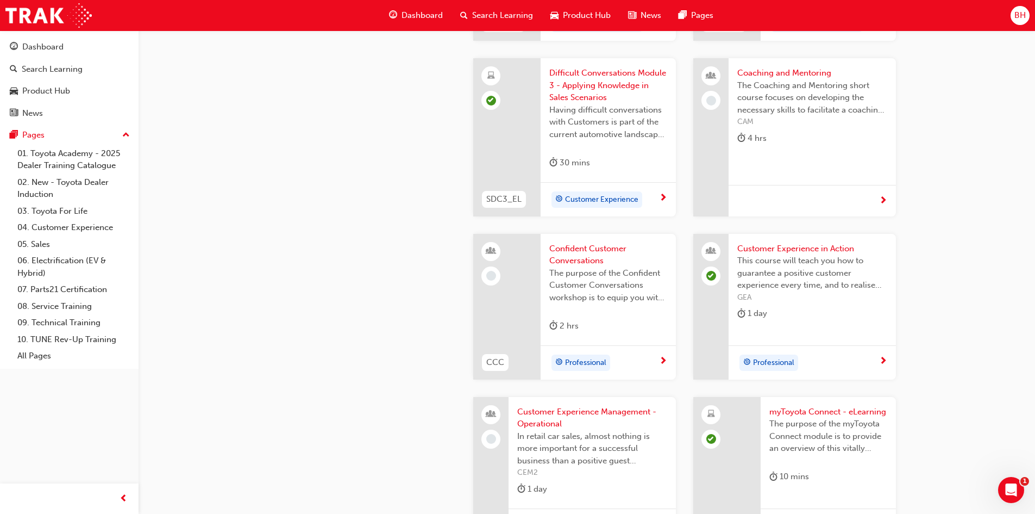
scroll to position [1304, 0]
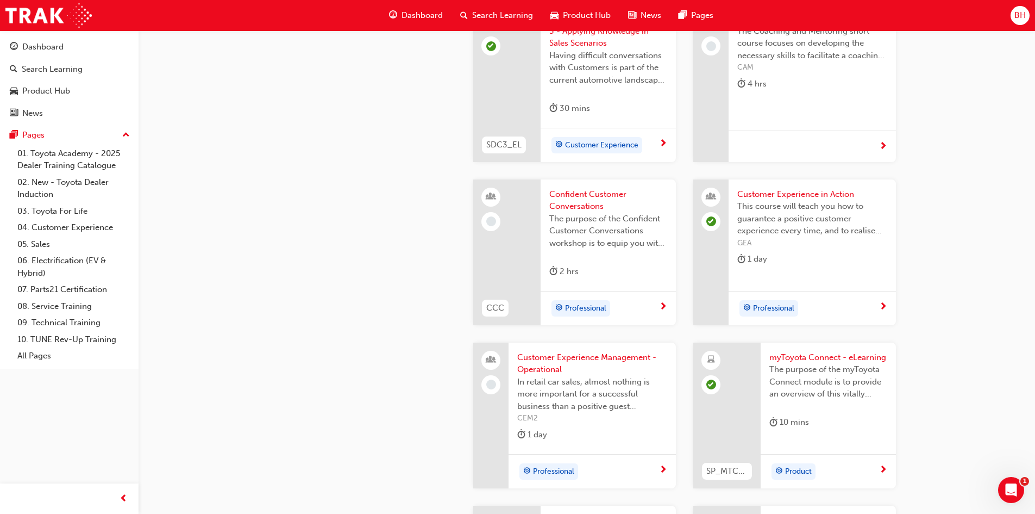
click at [795, 192] on span "Customer Experience in Action" at bounding box center [812, 194] width 150 height 12
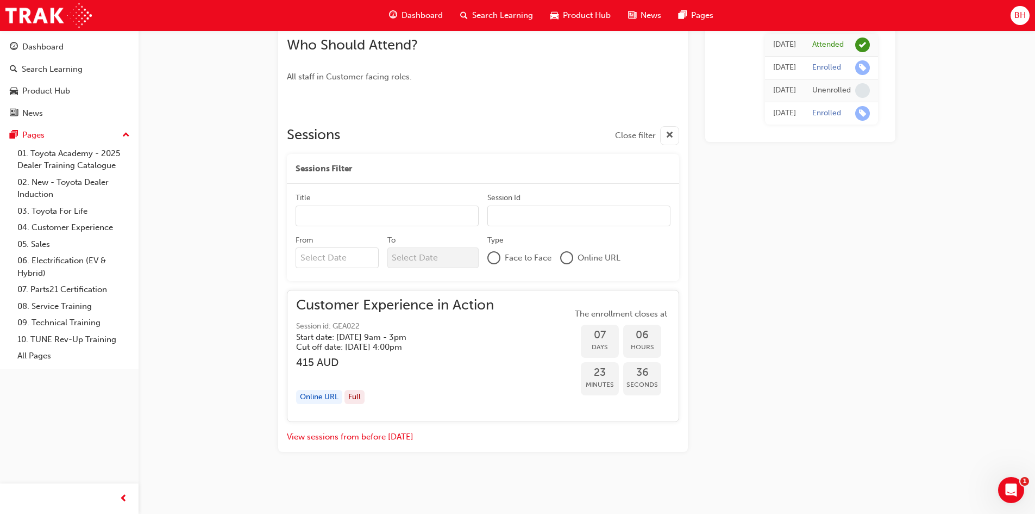
scroll to position [562, 0]
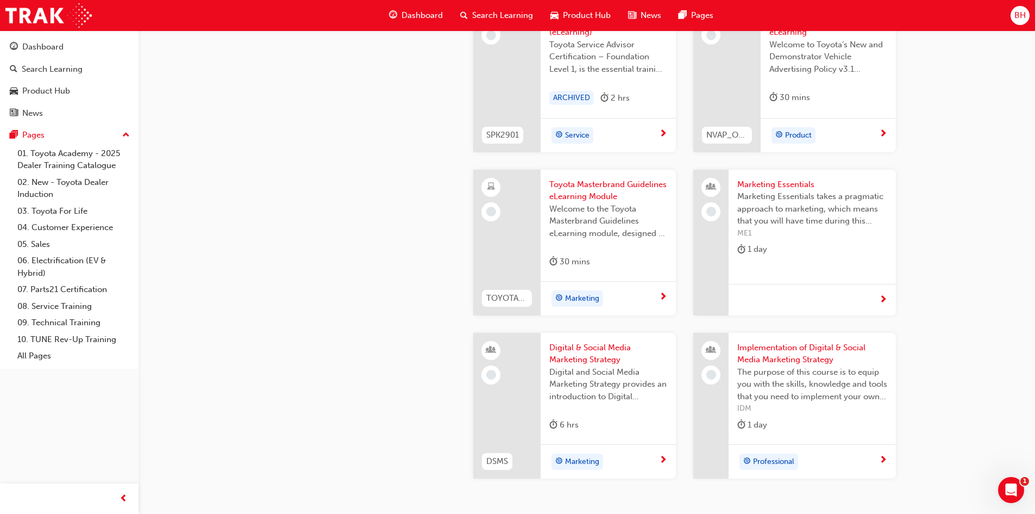
scroll to position [2011, 0]
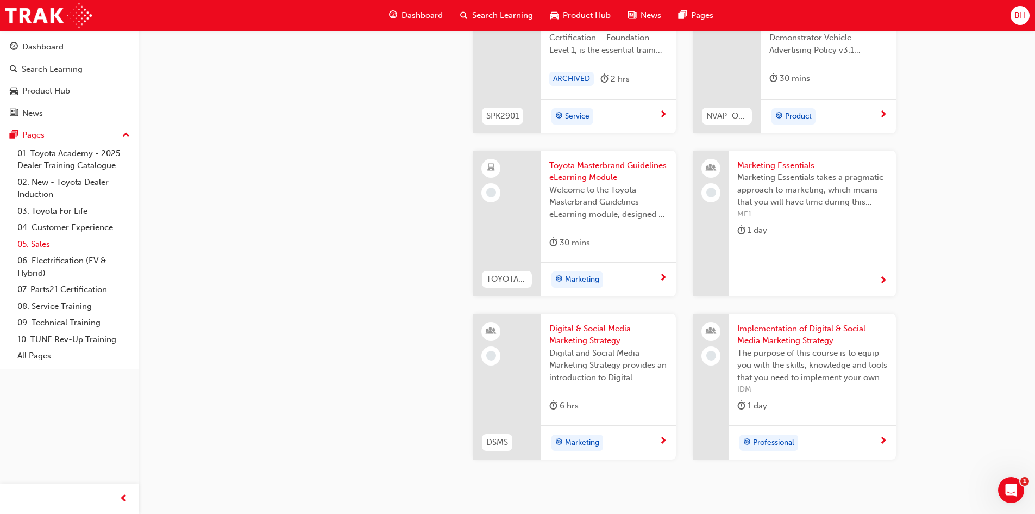
click at [41, 244] on link "05. Sales" at bounding box center [73, 244] width 121 height 17
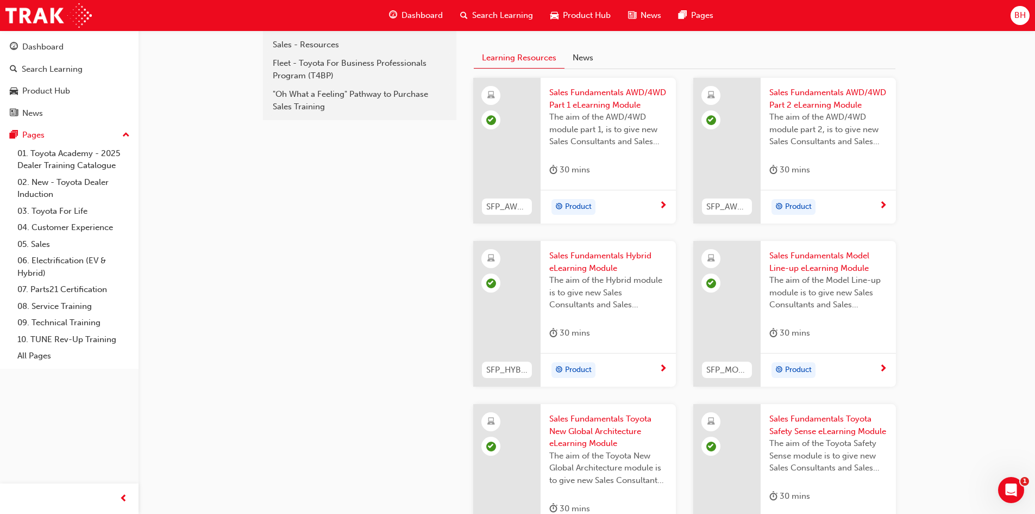
scroll to position [8, 0]
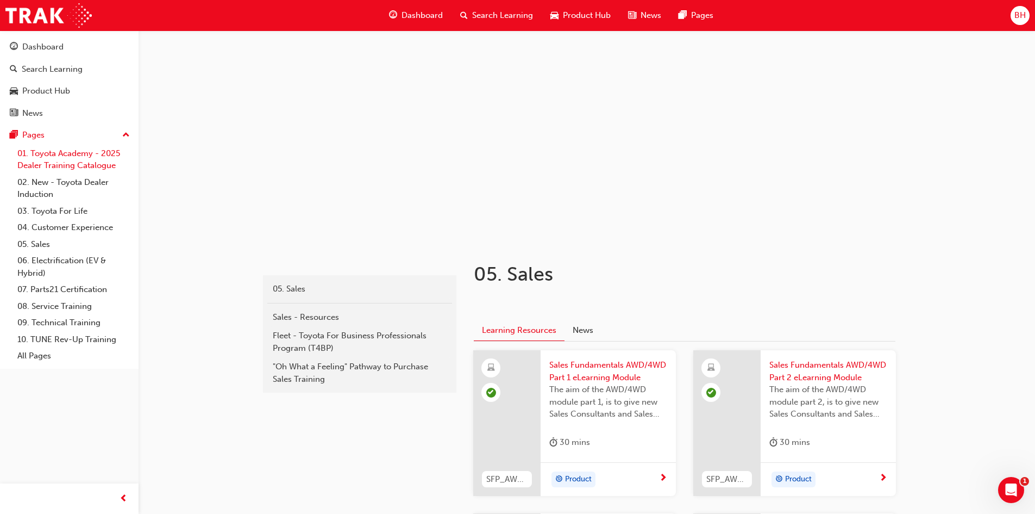
click at [43, 158] on link "01. Toyota Academy - 2025 Dealer Training Catalogue" at bounding box center [73, 159] width 121 height 29
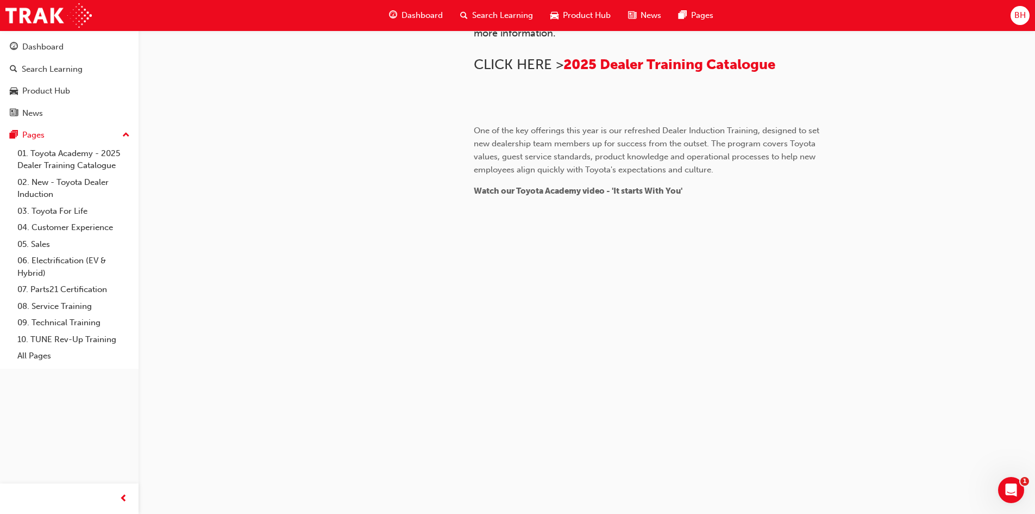
scroll to position [985, 0]
click at [49, 185] on link "02. New - Toyota Dealer Induction" at bounding box center [73, 188] width 121 height 29
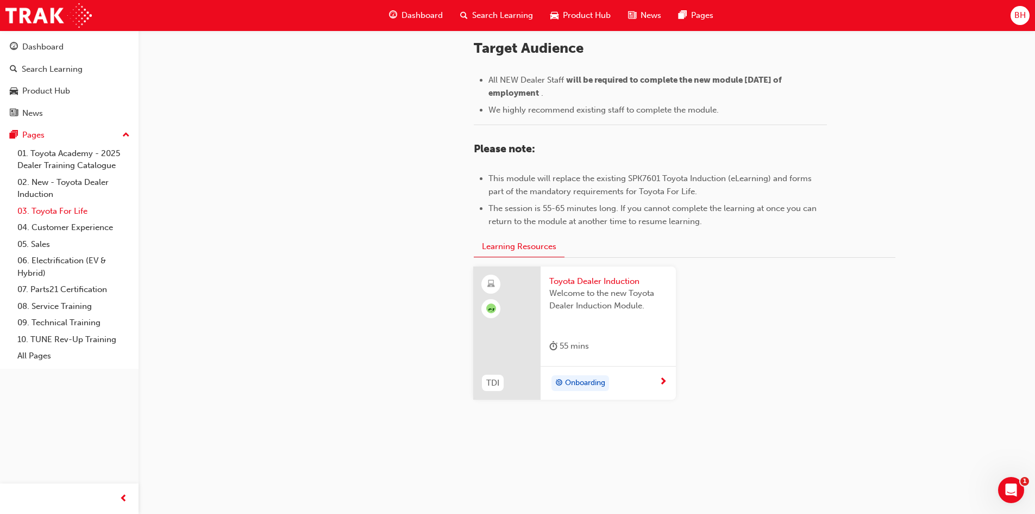
click at [35, 216] on link "03. Toyota For Life" at bounding box center [73, 211] width 121 height 17
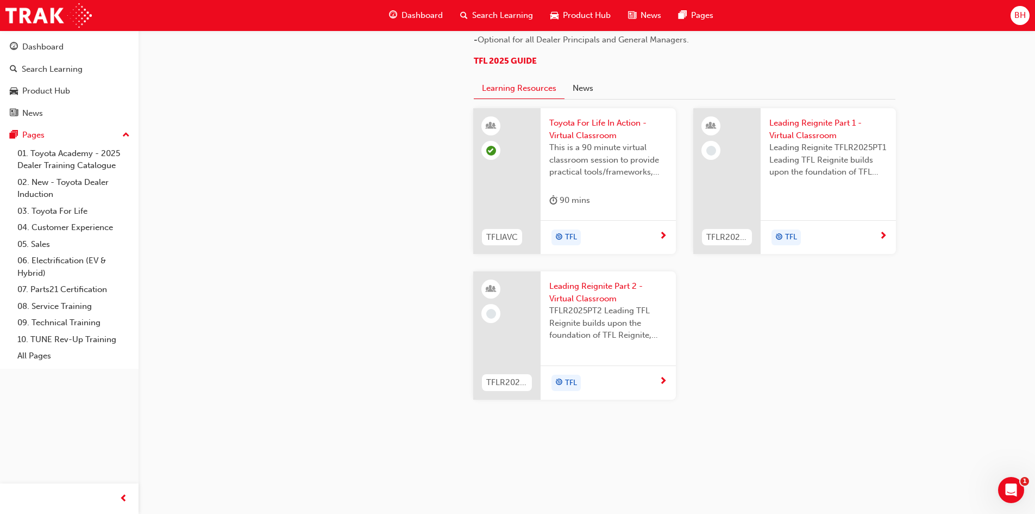
scroll to position [1112, 0]
click at [43, 228] on link "04. Customer Experience" at bounding box center [73, 227] width 121 height 17
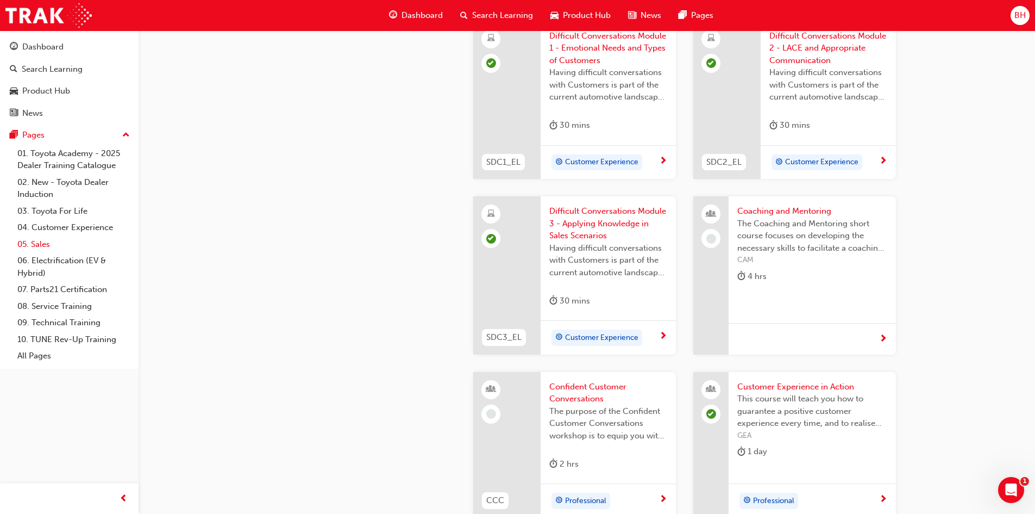
click at [42, 241] on link "05. Sales" at bounding box center [73, 244] width 121 height 17
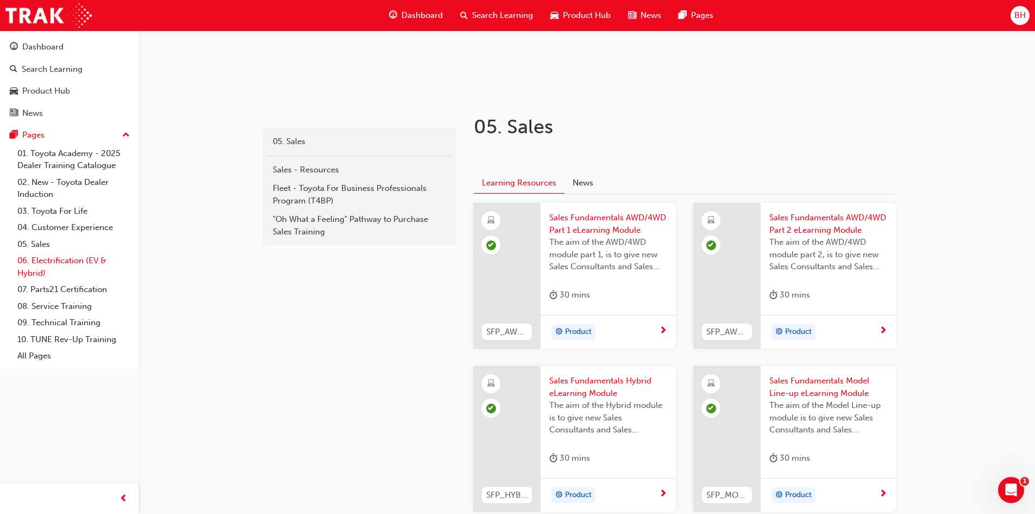
scroll to position [163, 0]
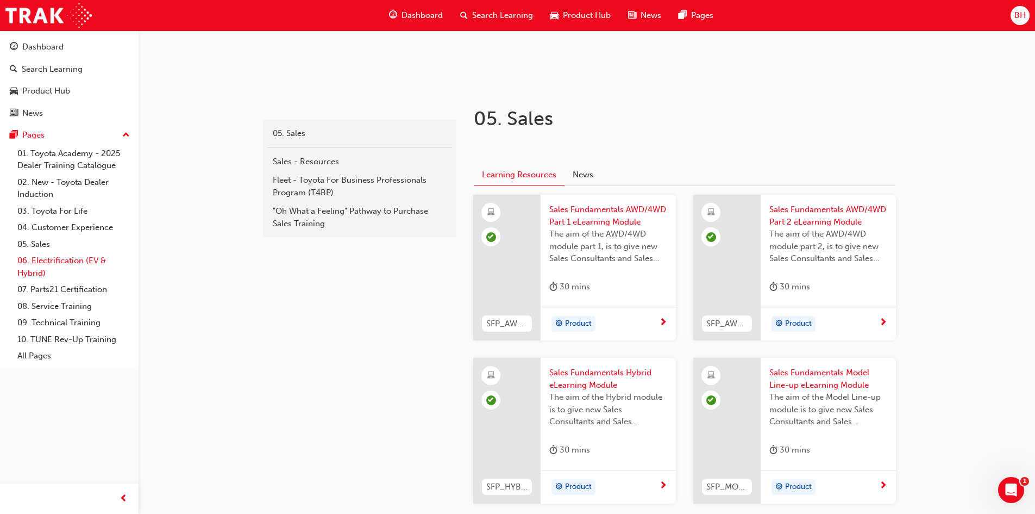
click at [59, 260] on link "06. Electrification (EV & Hybrid)" at bounding box center [73, 266] width 121 height 29
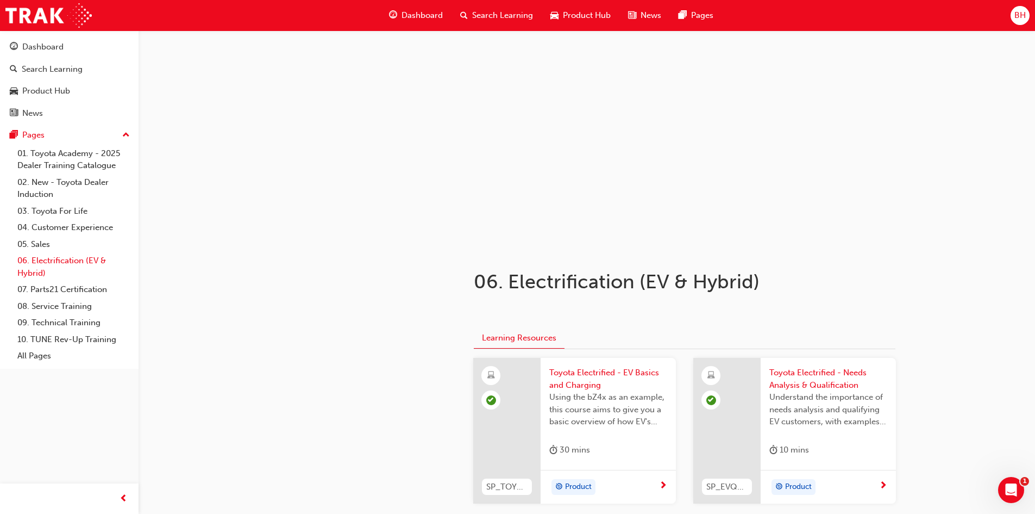
click at [41, 265] on link "06. Electrification (EV & Hybrid)" at bounding box center [73, 266] width 121 height 29
click at [41, 355] on link "All Pages" at bounding box center [73, 355] width 121 height 17
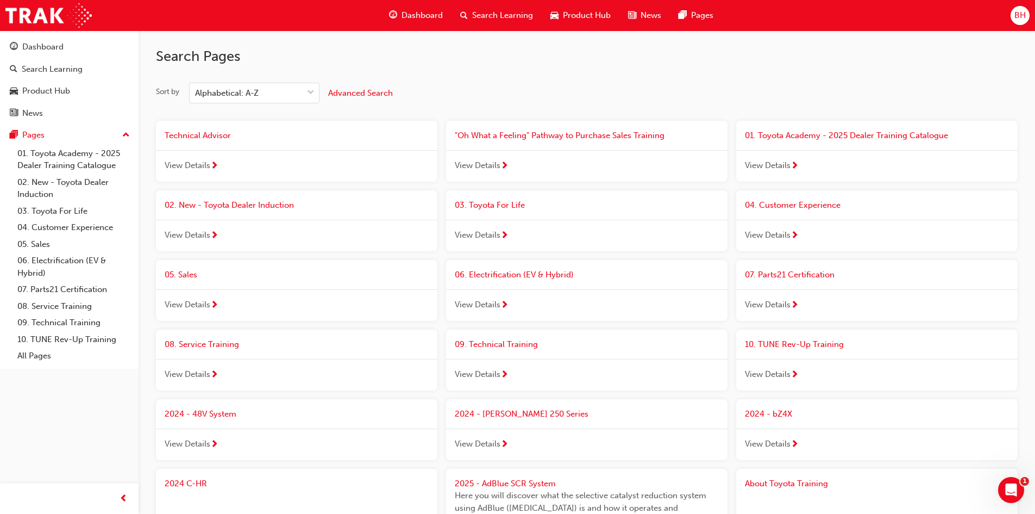
click at [530, 135] on span ""Oh What a Feeling" Pathway to Purchase Sales Training" at bounding box center [560, 135] width 210 height 10
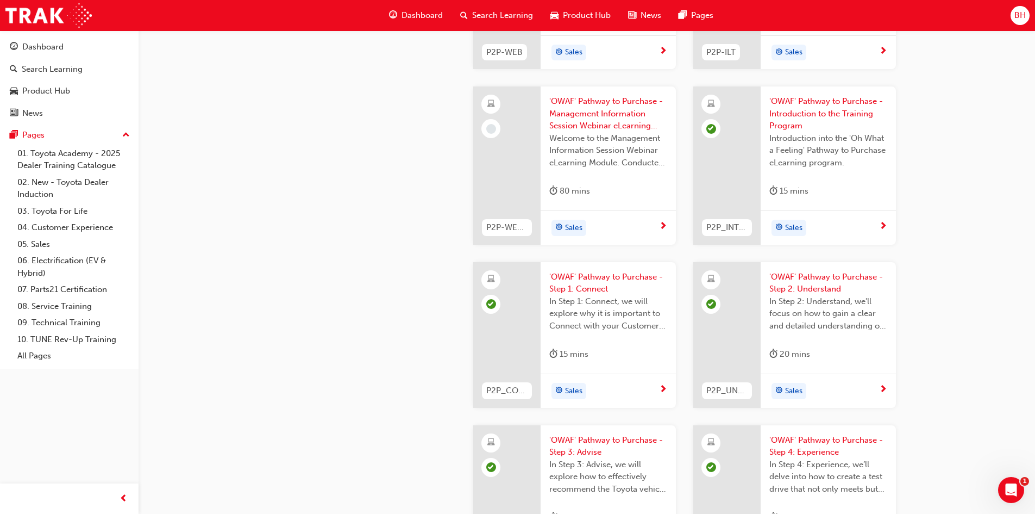
scroll to position [1467, 0]
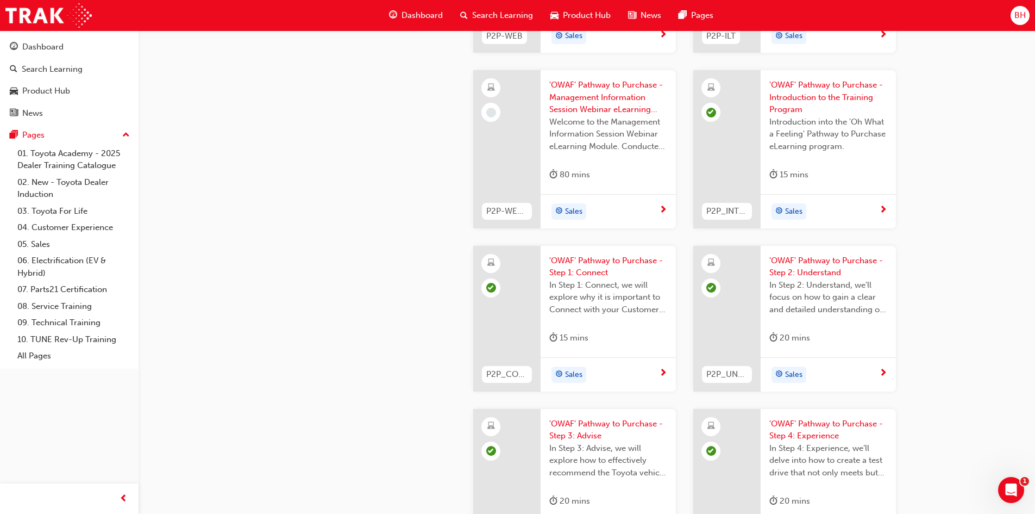
click at [590, 264] on span "'OWAF' Pathway to Purchase - Step 1: Connect" at bounding box center [608, 266] width 118 height 24
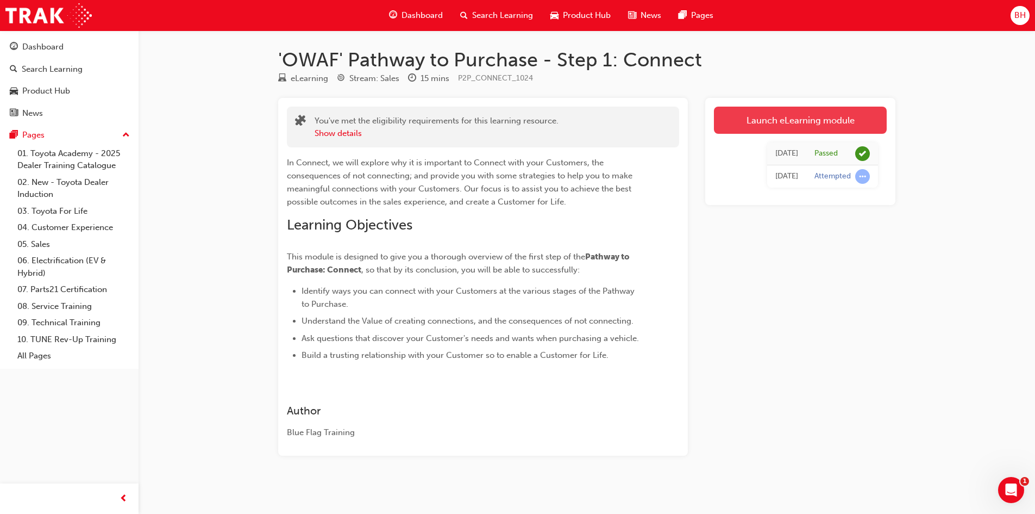
click at [776, 121] on link "Launch eLearning module" at bounding box center [800, 120] width 173 height 27
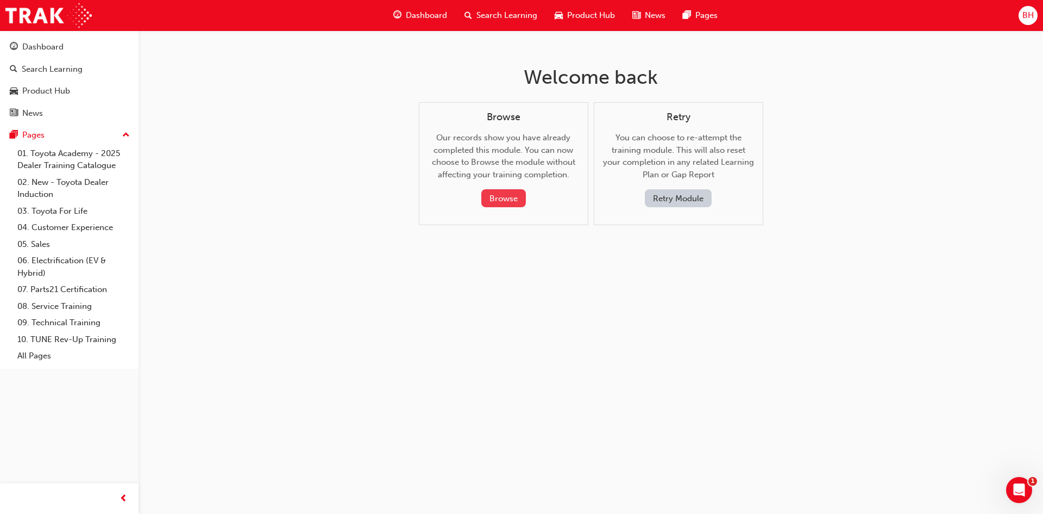
click at [506, 196] on button "Browse" at bounding box center [504, 198] width 45 height 18
